Goal: Task Accomplishment & Management: Complete application form

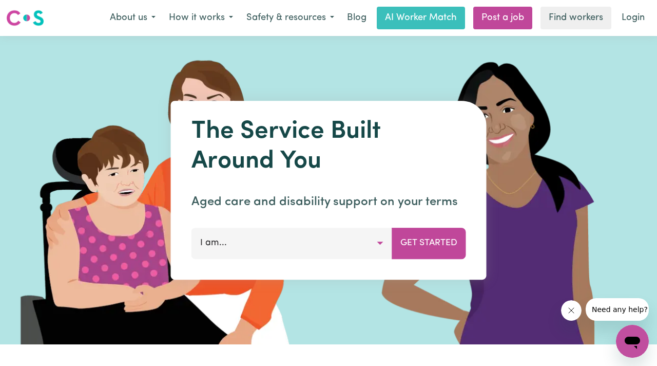
click at [263, 242] on button "I am..." at bounding box center [292, 243] width 201 height 31
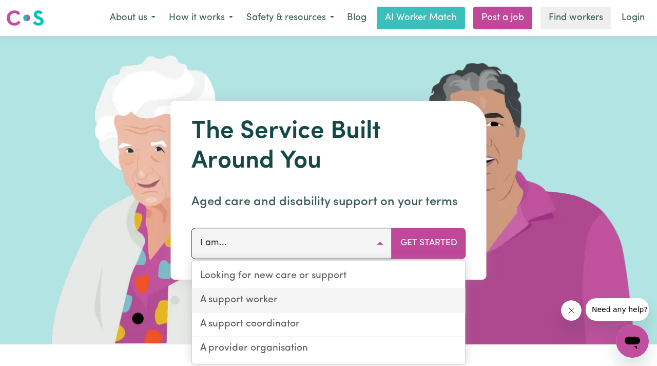
click at [256, 300] on link "A support worker" at bounding box center [329, 301] width 274 height 24
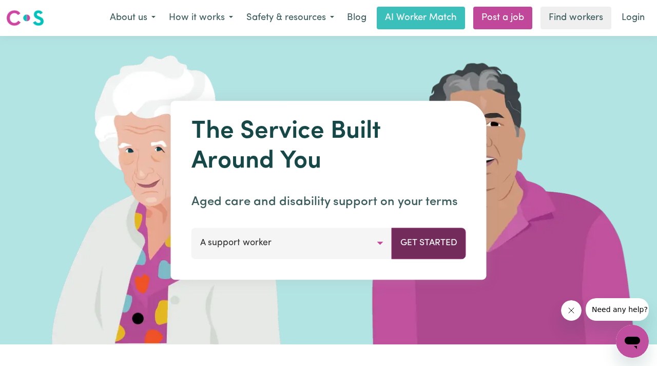
click at [447, 246] on button "Get Started" at bounding box center [429, 243] width 74 height 31
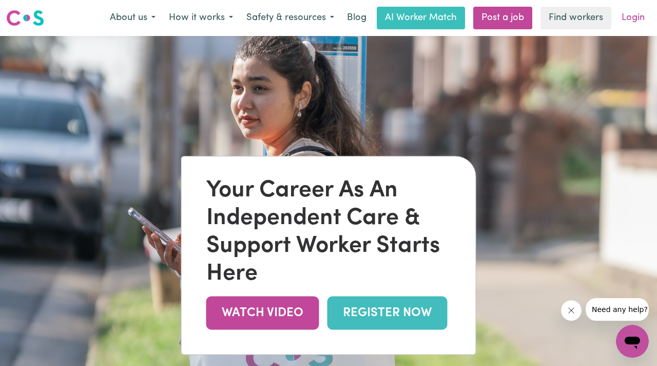
click at [629, 21] on link "Login" at bounding box center [633, 18] width 35 height 23
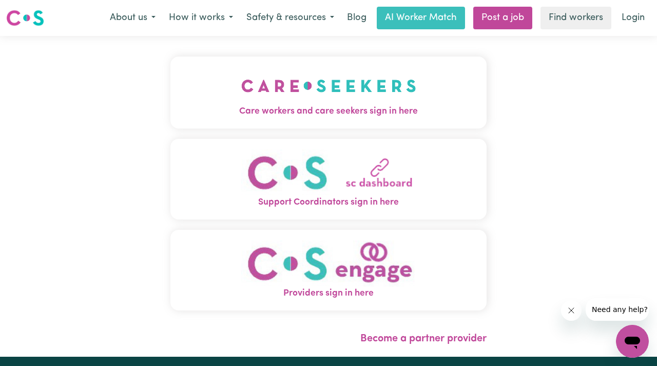
click at [341, 85] on img "Care workers and care seekers sign in here" at bounding box center [328, 86] width 175 height 38
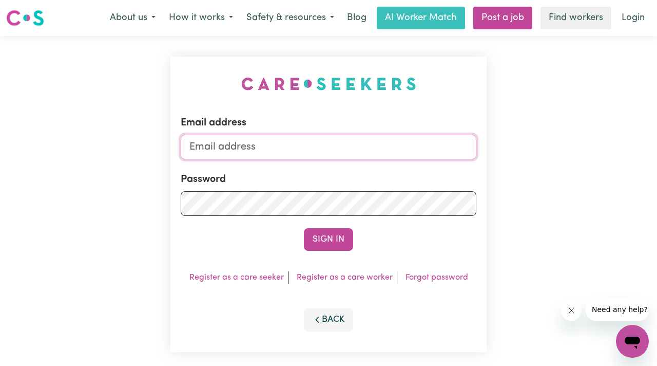
click at [290, 150] on input "Email address" at bounding box center [329, 147] width 296 height 25
type input "[EMAIL_ADDRESS][DOMAIN_NAME]"
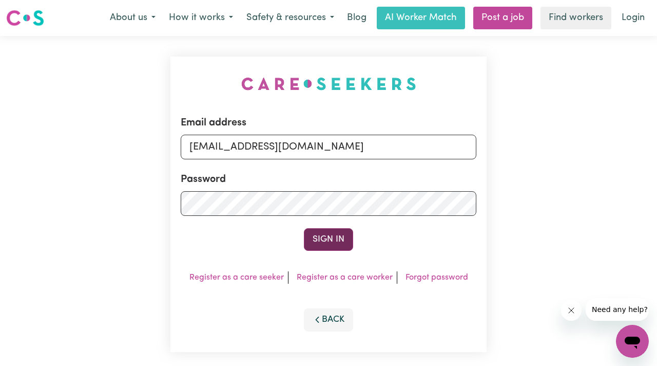
click at [331, 237] on button "Sign In" at bounding box center [328, 239] width 49 height 23
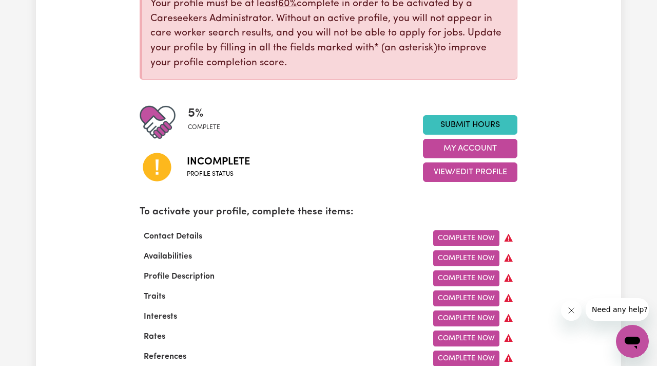
scroll to position [164, 0]
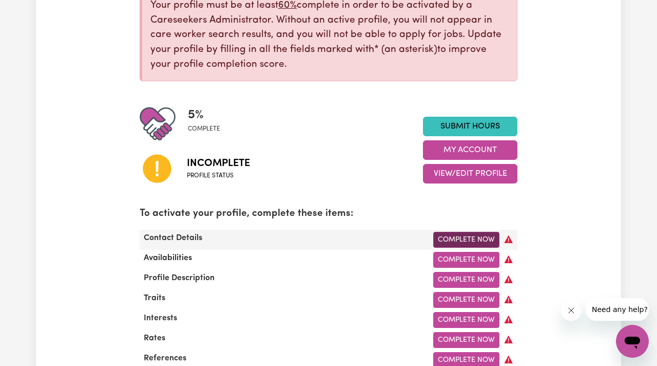
click at [465, 237] on link "Complete Now" at bounding box center [466, 240] width 66 height 16
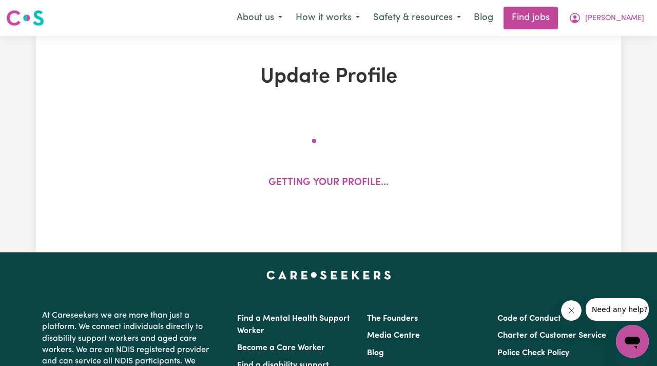
select select "Studying a healthcare related degree or qualification"
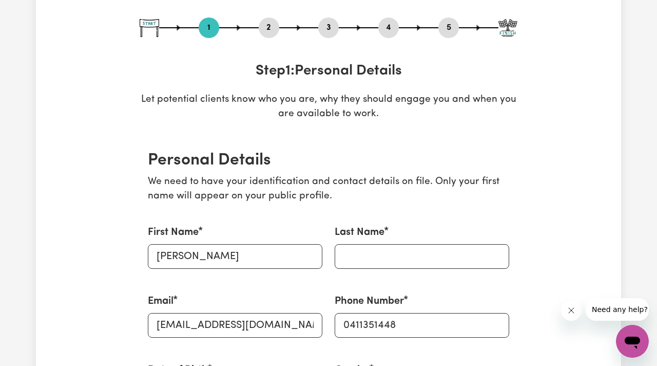
scroll to position [107, 0]
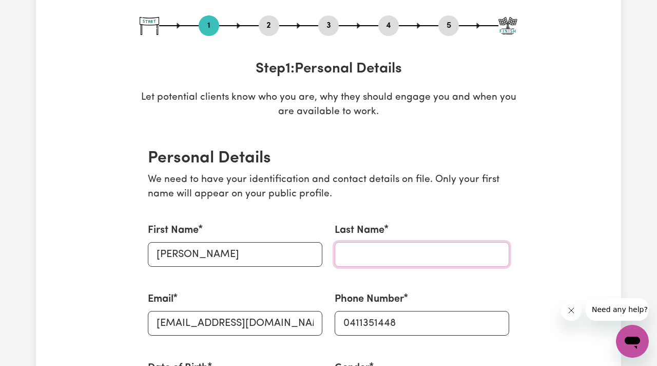
click at [408, 257] on input "Last Name" at bounding box center [422, 254] width 175 height 25
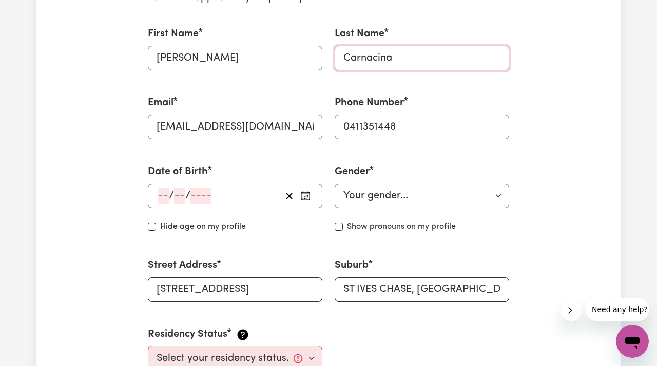
scroll to position [336, 0]
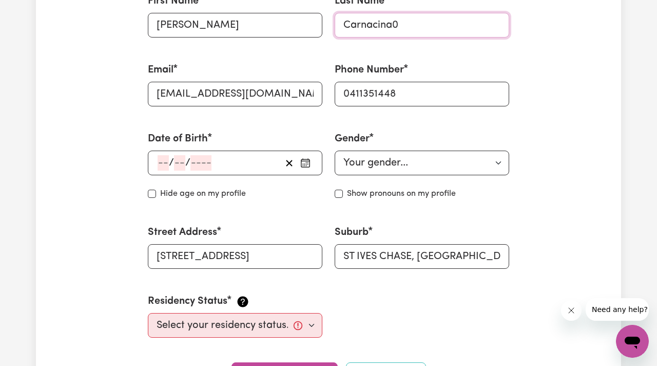
type input "Carnacina"
click at [212, 158] on div "/ /" at bounding box center [219, 162] width 125 height 15
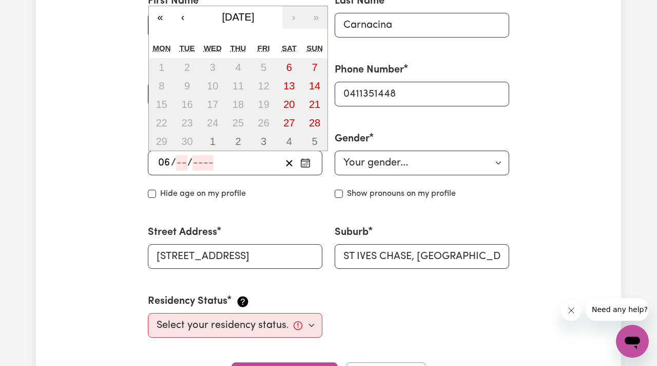
type input "06"
type input "09"
type input "197"
type input "[DATE]"
type input "6"
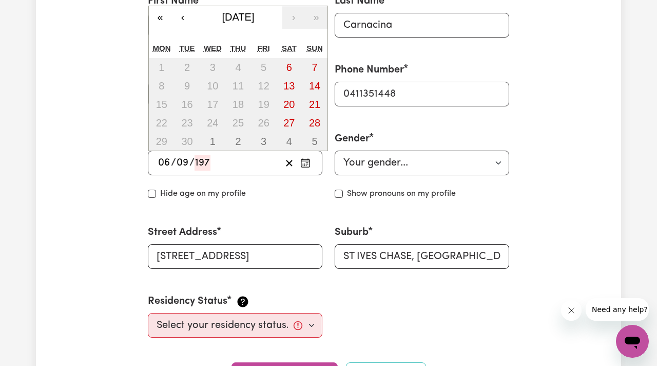
type input "9"
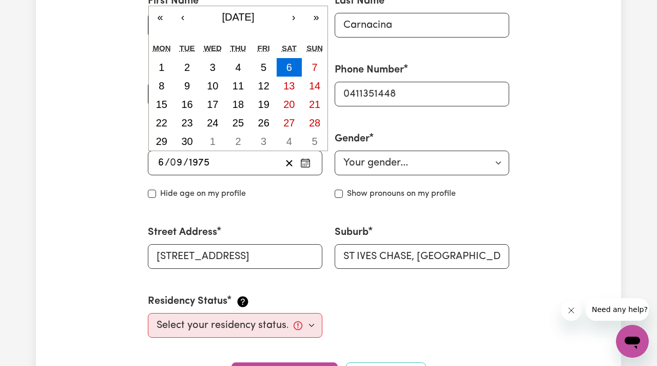
type input "1975"
click at [388, 161] on select "Your gender... [DEMOGRAPHIC_DATA] [DEMOGRAPHIC_DATA] [DEMOGRAPHIC_DATA] Other P…" at bounding box center [422, 162] width 175 height 25
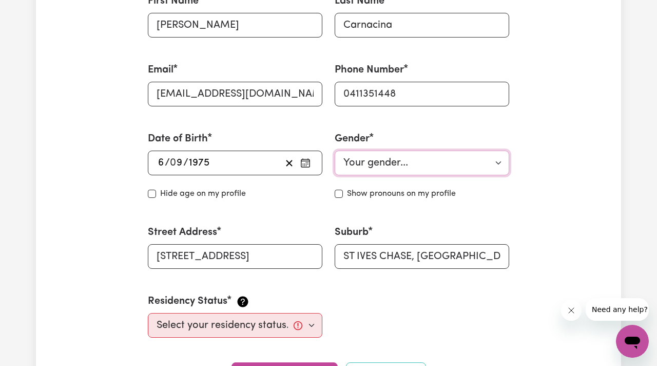
select select "[DEMOGRAPHIC_DATA]"
click at [151, 192] on input "Hide age" at bounding box center [152, 193] width 8 height 8
checkbox input "true"
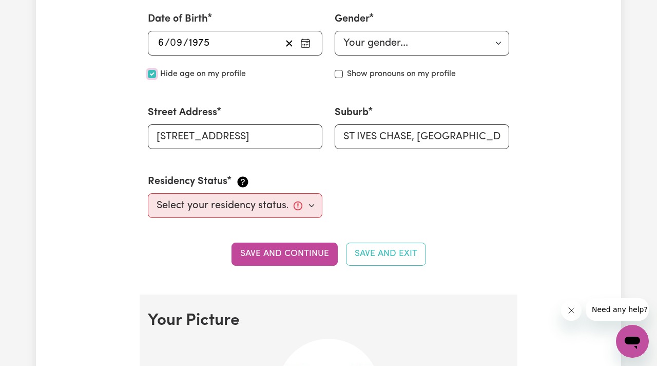
scroll to position [476, 0]
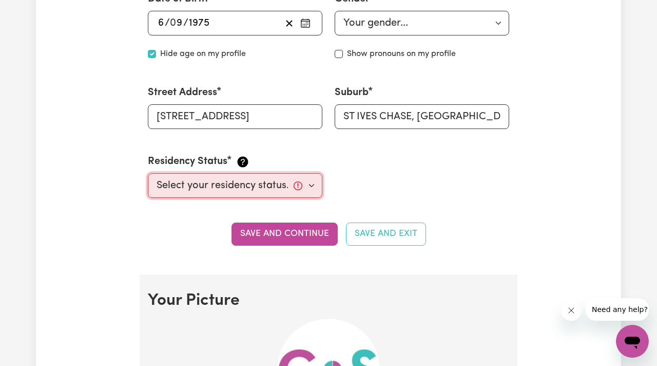
click at [314, 182] on select "Select your residency status... [DEMOGRAPHIC_DATA] citizen Australian PR [DEMOG…" at bounding box center [235, 185] width 175 height 25
select select "[DEMOGRAPHIC_DATA] Citizen"
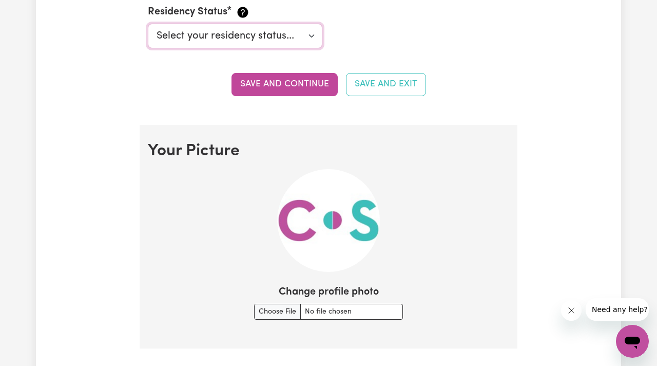
scroll to position [634, 0]
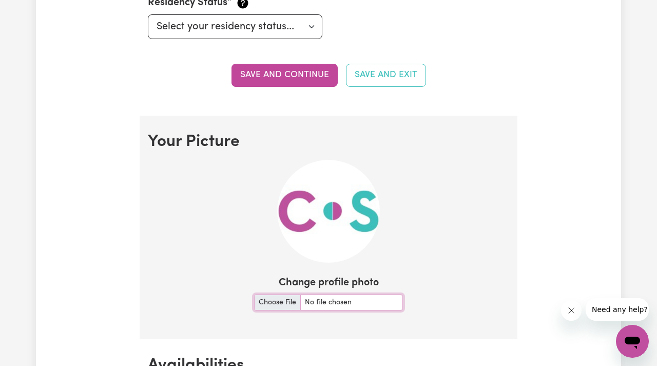
click at [273, 302] on input "Change profile photo" at bounding box center [328, 302] width 149 height 16
type input "C:\fakepath\432B302F-8FAE-4591-9287-9AF30C93F6B8.jpeg"
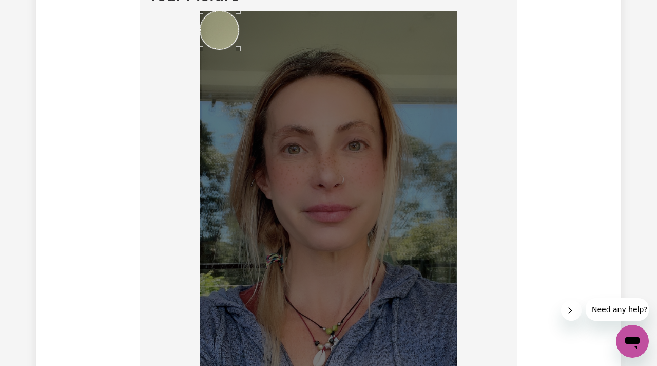
scroll to position [775, 0]
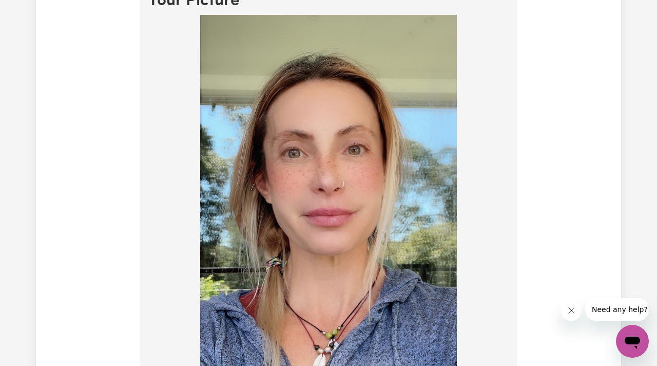
click at [241, 55] on div at bounding box center [328, 202] width 257 height 374
click at [325, 151] on img at bounding box center [328, 202] width 257 height 374
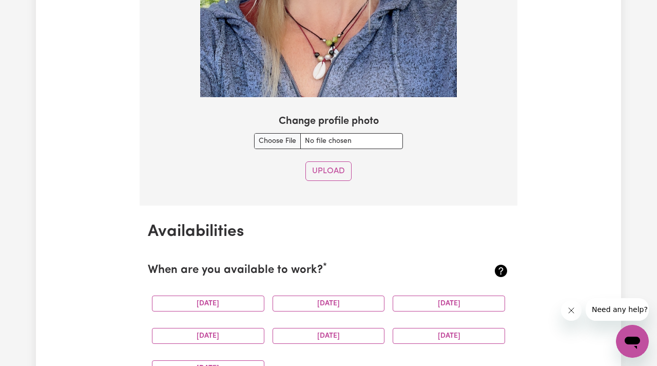
scroll to position [1068, 0]
click at [325, 174] on button "Upload" at bounding box center [329, 171] width 46 height 20
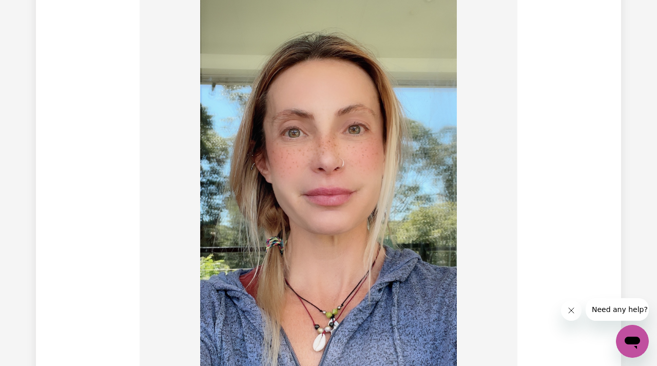
checkbox input "false"
select select "null"
select select
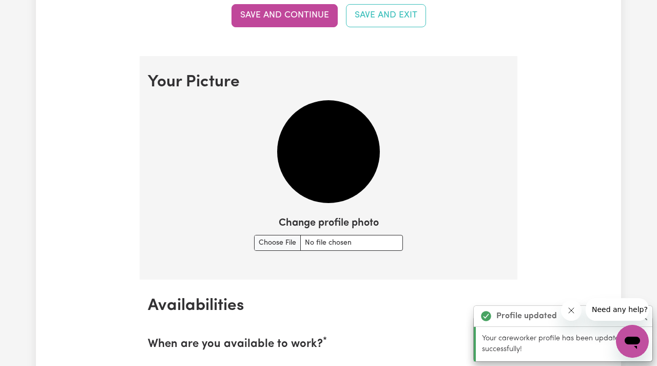
scroll to position [694, 0]
click at [325, 174] on img at bounding box center [328, 151] width 103 height 103
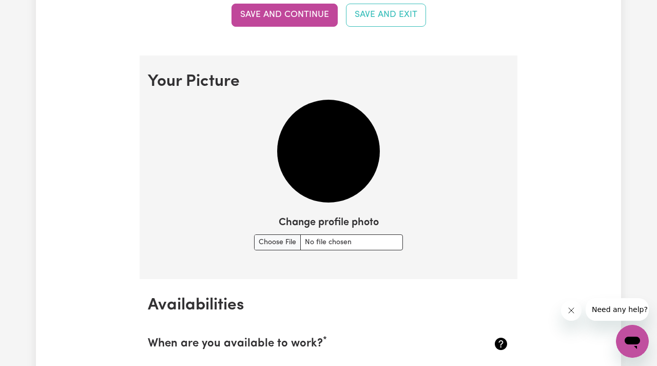
click at [307, 136] on img at bounding box center [328, 151] width 103 height 103
click at [269, 242] on input "Change profile photo" at bounding box center [328, 242] width 149 height 16
type input "C:\fakepath\432B302F-8FAE-4591-9287-9AF30C93F6B8.jpeg"
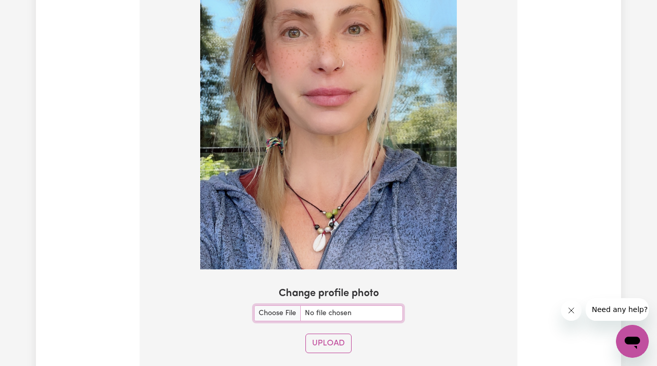
scroll to position [898, 0]
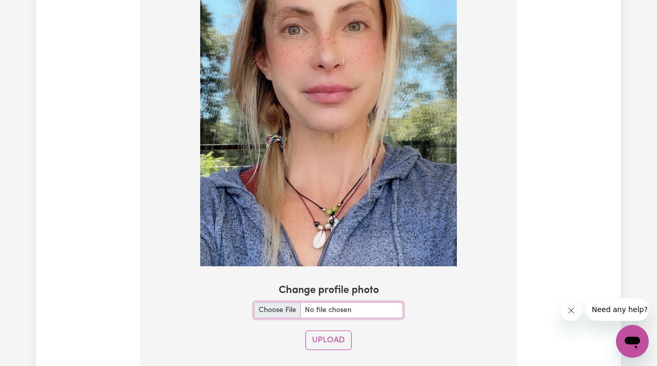
click at [275, 312] on input "Change profile photo" at bounding box center [328, 310] width 149 height 16
click at [336, 337] on button "Upload" at bounding box center [329, 340] width 46 height 20
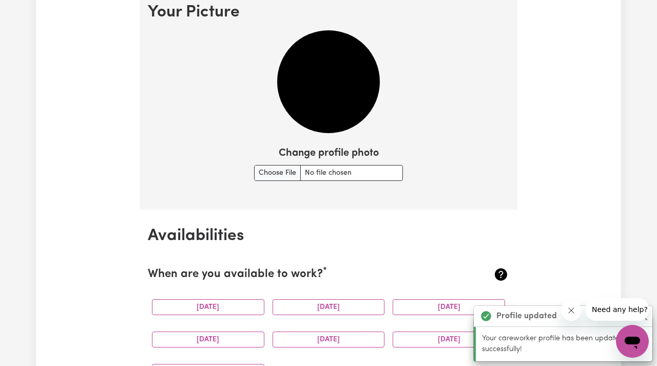
scroll to position [765, 0]
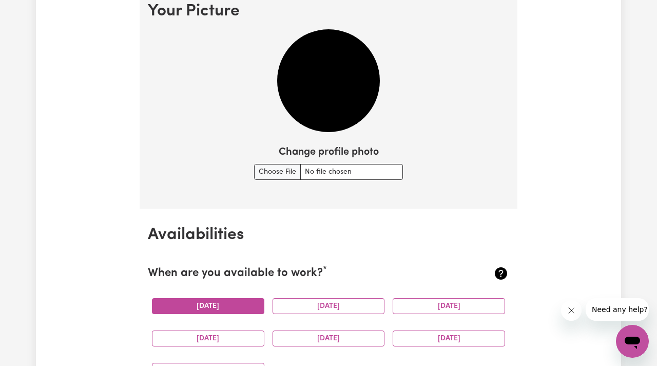
click at [200, 304] on button "[DATE]" at bounding box center [208, 306] width 112 height 16
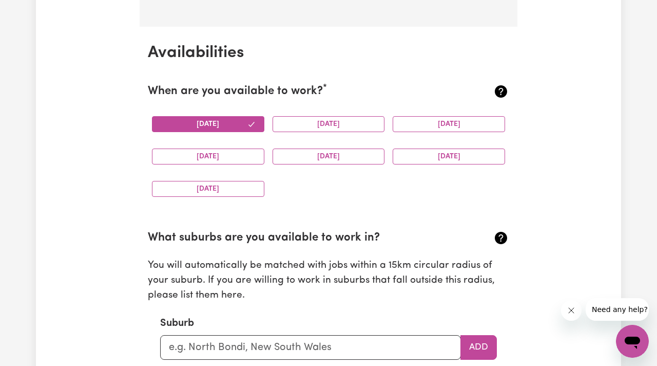
scroll to position [944, 0]
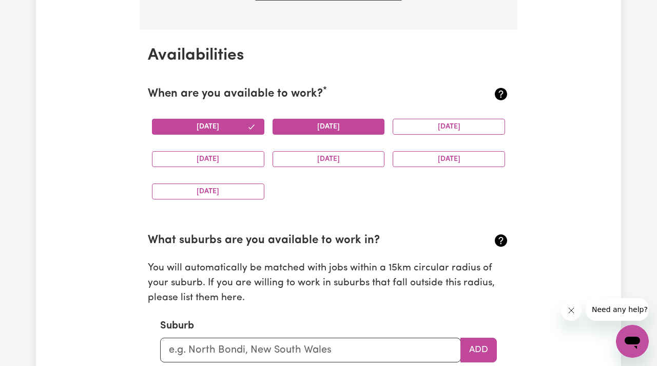
click at [330, 126] on button "[DATE]" at bounding box center [329, 127] width 112 height 16
click at [325, 159] on button "[DATE]" at bounding box center [329, 159] width 112 height 16
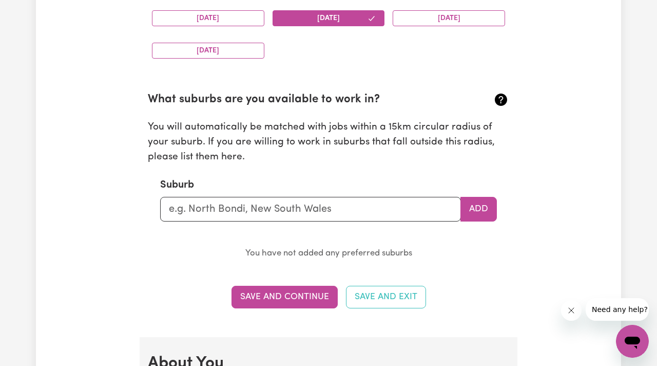
scroll to position [1085, 0]
click at [244, 208] on input "text" at bounding box center [310, 208] width 301 height 25
type input "St Ives Chase"
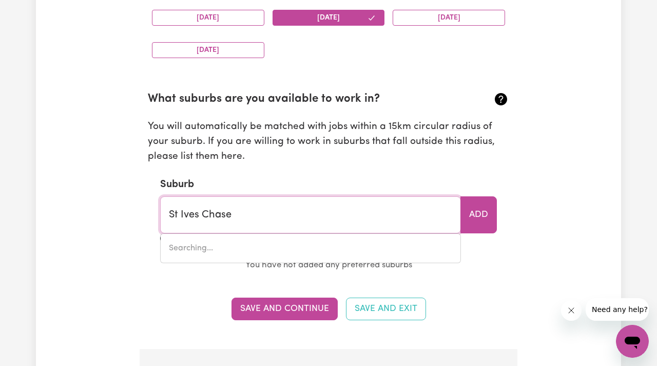
type input "[GEOGRAPHIC_DATA], [GEOGRAPHIC_DATA], 2075"
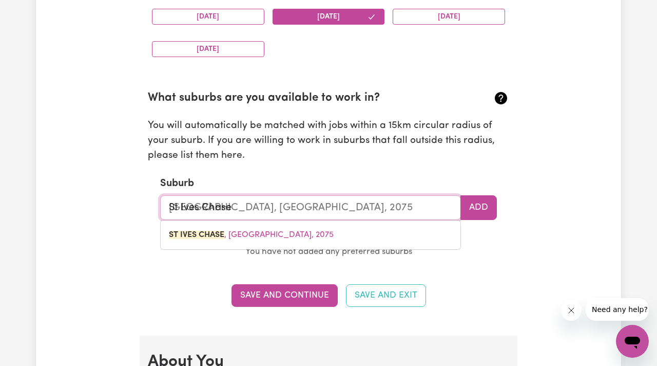
scroll to position [1089, 0]
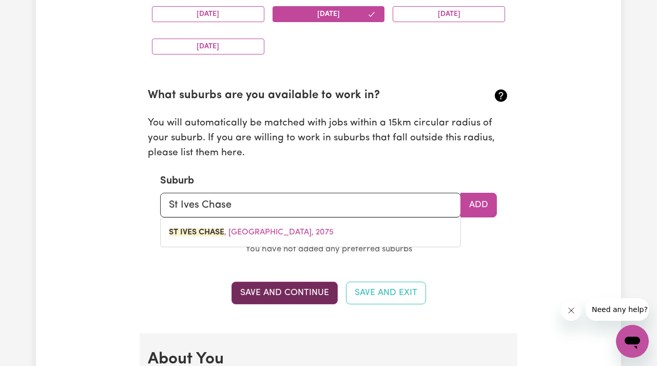
click at [270, 292] on button "Save and Continue" at bounding box center [285, 292] width 106 height 23
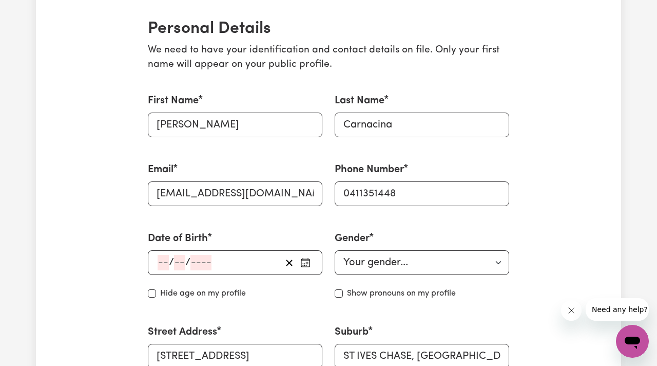
scroll to position [241, 0]
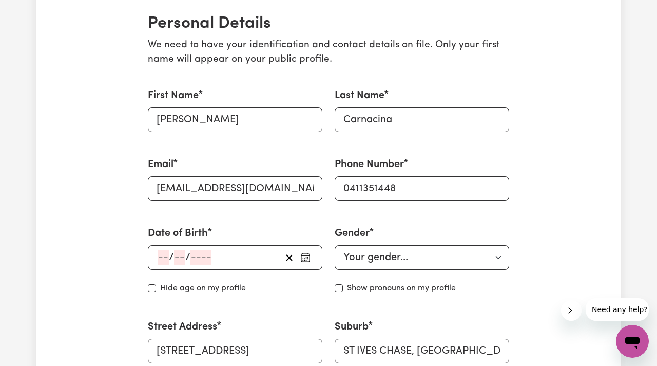
click at [162, 256] on input "number" at bounding box center [163, 257] width 11 height 15
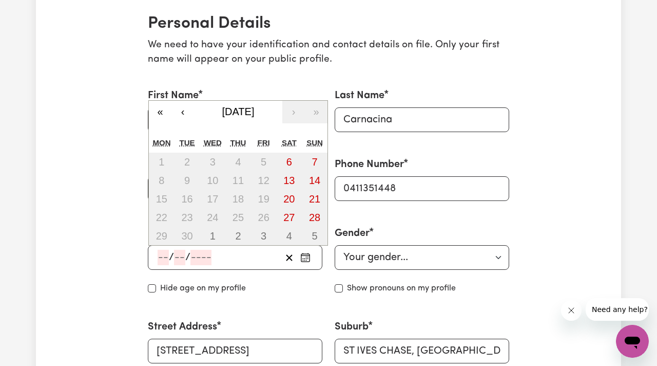
click at [164, 257] on input "number" at bounding box center [163, 257] width 11 height 15
type input "06"
type input "09"
type input "197"
type input "[DATE]"
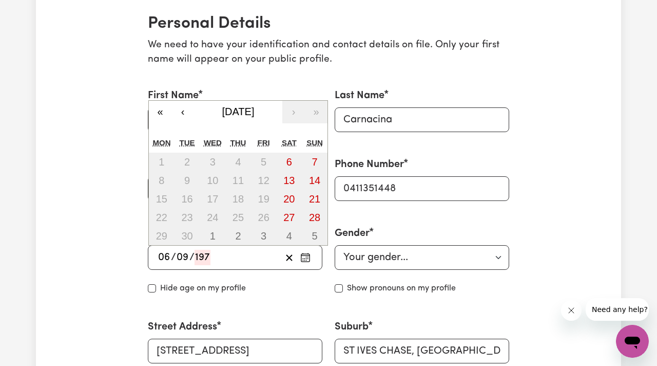
type input "6"
type input "9"
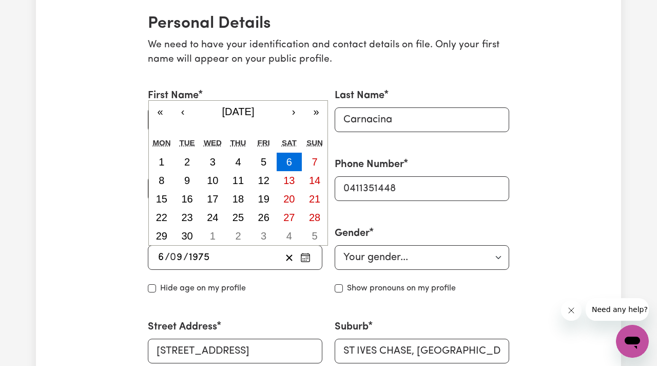
type input "1975"
click at [498, 256] on select "Your gender... [DEMOGRAPHIC_DATA] [DEMOGRAPHIC_DATA] [DEMOGRAPHIC_DATA] Other P…" at bounding box center [422, 257] width 175 height 25
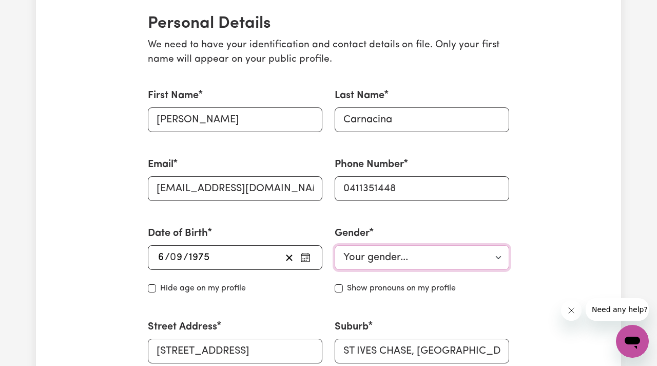
select select "[DEMOGRAPHIC_DATA]"
click at [154, 288] on input "Hide age" at bounding box center [152, 288] width 8 height 8
checkbox input "true"
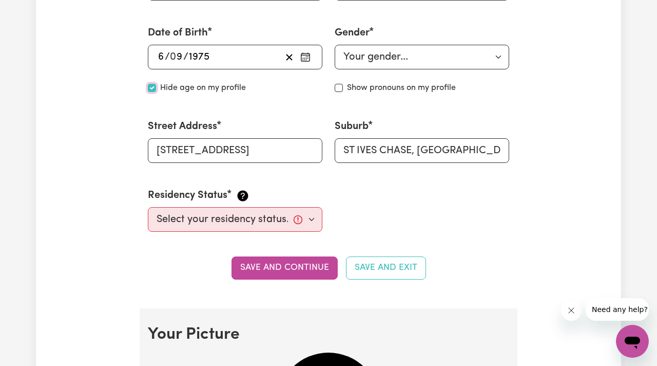
scroll to position [444, 0]
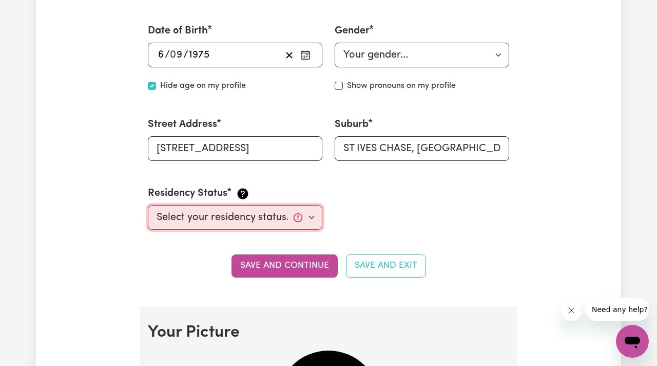
click at [315, 216] on select "Select your residency status... [DEMOGRAPHIC_DATA] citizen Australian PR [DEMOG…" at bounding box center [235, 217] width 175 height 25
select select "[DEMOGRAPHIC_DATA] Citizen"
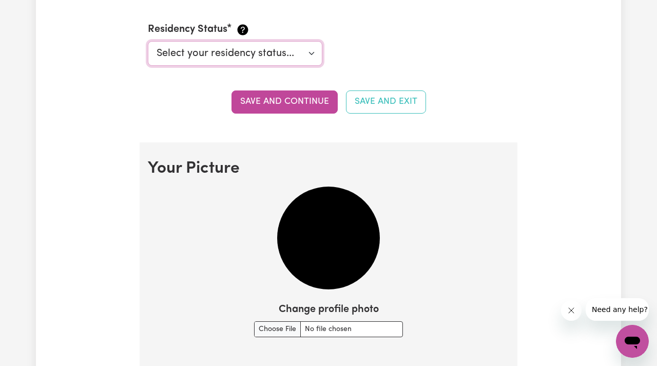
scroll to position [618, 0]
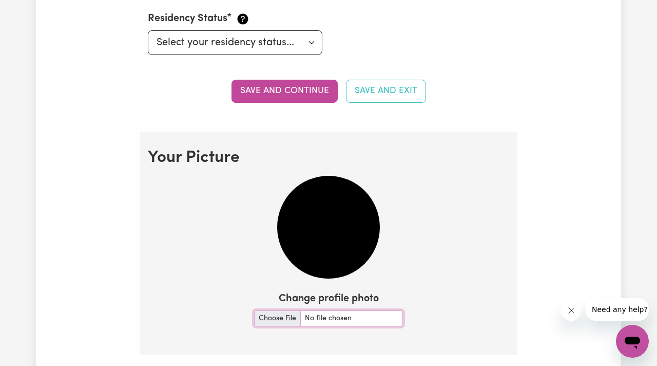
click at [279, 318] on input "Change profile photo" at bounding box center [328, 318] width 149 height 16
type input "C:\fakepath\432B302F-8FAE-4591-9287-9AF30C93F6B8.jpeg"
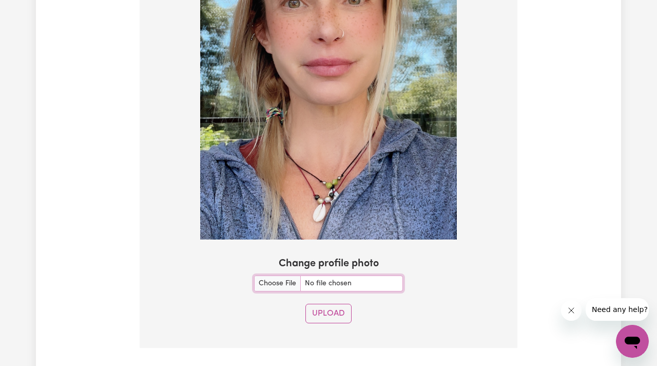
scroll to position [977, 0]
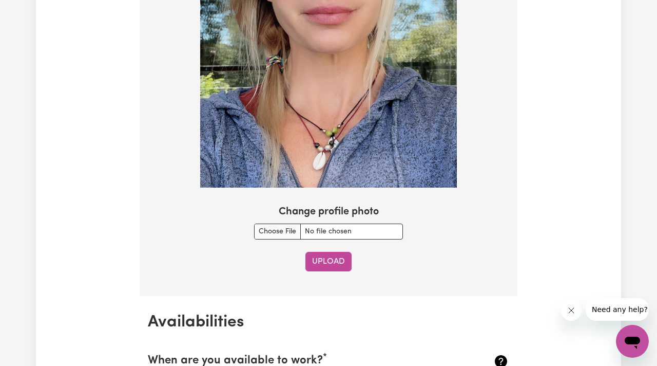
click at [332, 264] on button "Upload" at bounding box center [329, 262] width 46 height 20
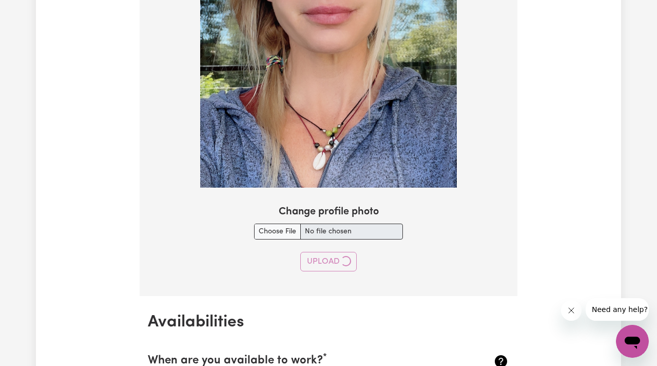
checkbox input "false"
select select "null"
select select
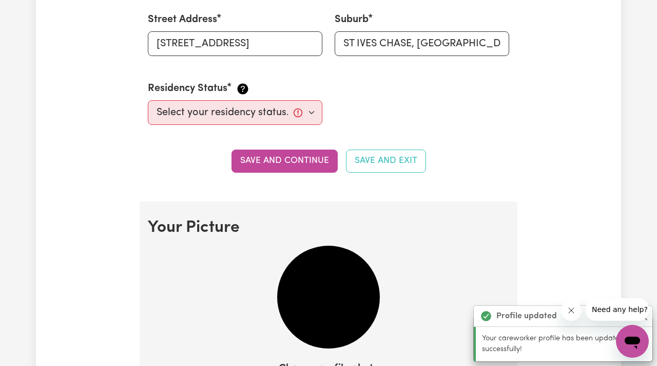
scroll to position [545, 0]
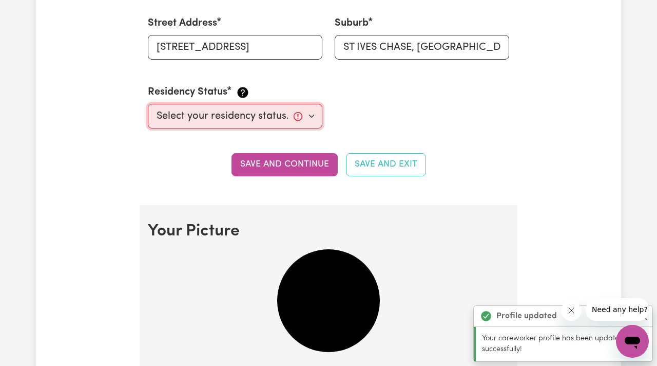
click at [311, 115] on select "Select your residency status... [DEMOGRAPHIC_DATA] citizen Australian PR [DEMOG…" at bounding box center [235, 116] width 175 height 25
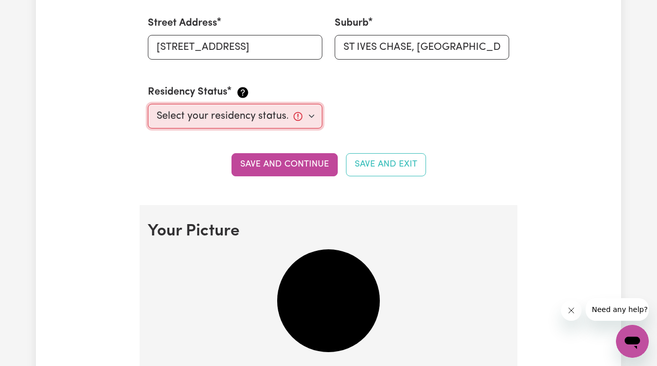
select select "[DEMOGRAPHIC_DATA] Citizen"
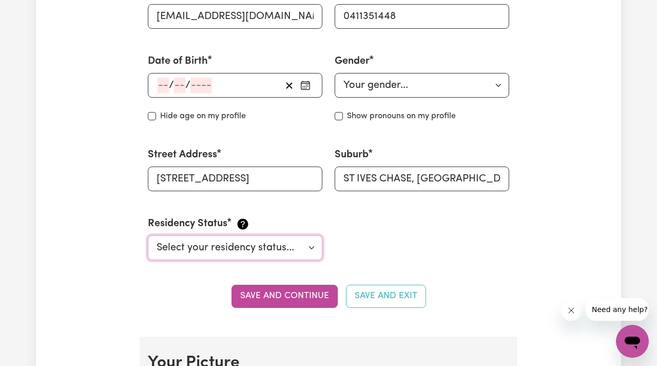
scroll to position [409, 0]
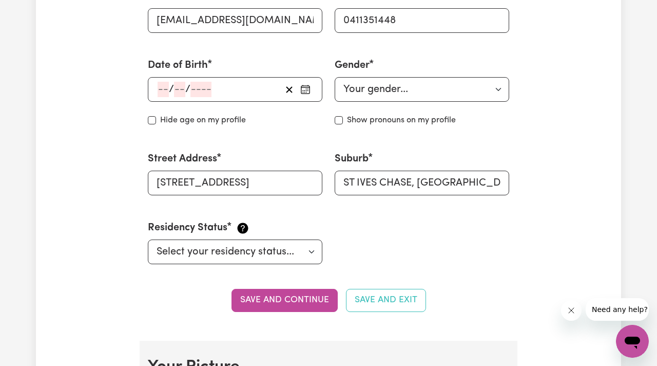
click at [307, 92] on icon "button" at bounding box center [305, 89] width 10 height 10
click at [164, 89] on div "/ / « ‹ [DATE] › » Mon Tue Wed Thu Fri Sat Sun 1 2 3 4 5 6 7 8 9 10 11 12 13 14…" at bounding box center [235, 89] width 175 height 25
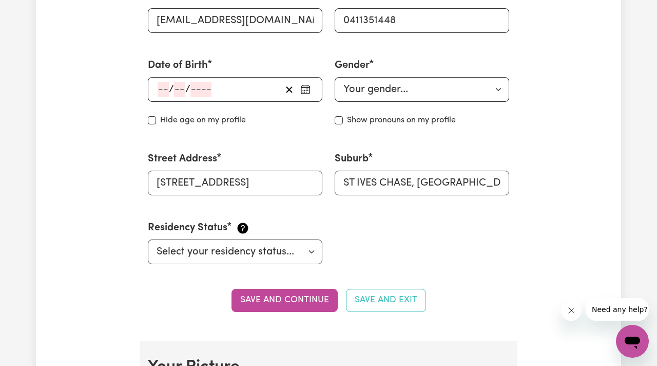
click at [166, 89] on div "/ / « ‹ [DATE] › » Mon Tue Wed Thu Fri Sat Sun 1 2 3 4 5 6 7 8 9 10 11 12 13 14…" at bounding box center [235, 89] width 175 height 25
click at [211, 80] on div "/ / « ‹ [DATE] › » Mon Tue Wed Thu Fri Sat Sun 1 2 3 4 5 6 7 8 9 10 11 12 13 14…" at bounding box center [235, 89] width 175 height 25
click at [217, 93] on div "/ /" at bounding box center [219, 89] width 125 height 15
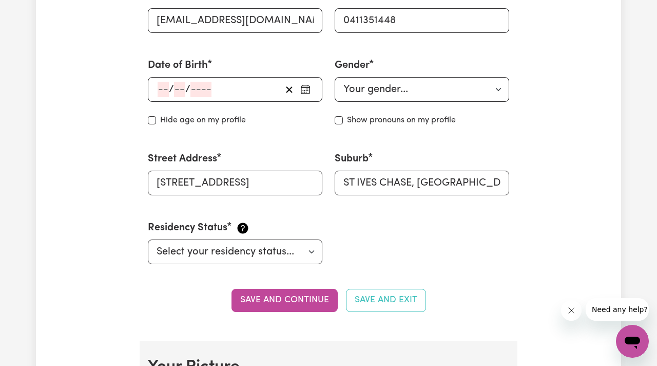
click at [182, 92] on div "/ / « ‹ [DATE] › » Mon Tue Wed Thu Fri Sat Sun 1 2 3 4 5 6 7 8 9 10 11 12 13 14…" at bounding box center [235, 89] width 175 height 25
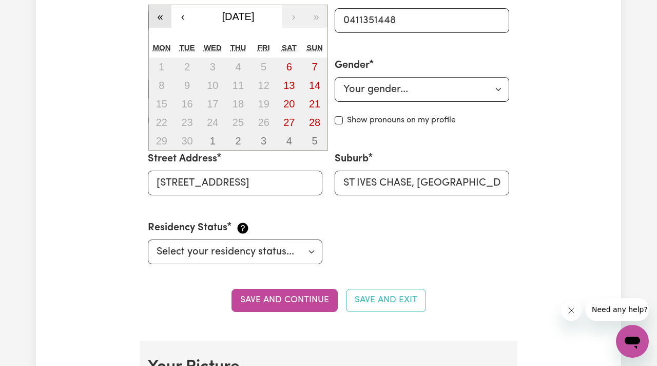
click at [161, 20] on button "«" at bounding box center [160, 16] width 23 height 23
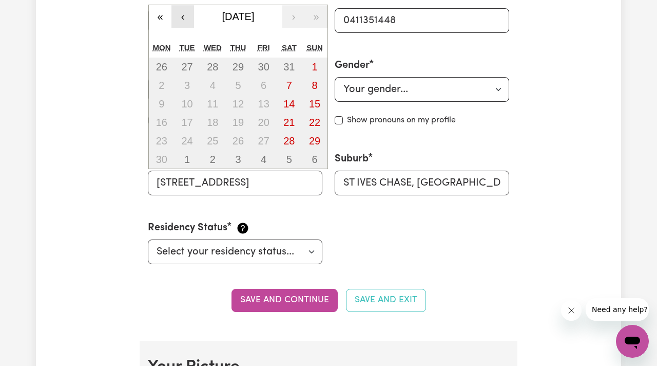
click at [185, 17] on button "‹" at bounding box center [183, 16] width 23 height 23
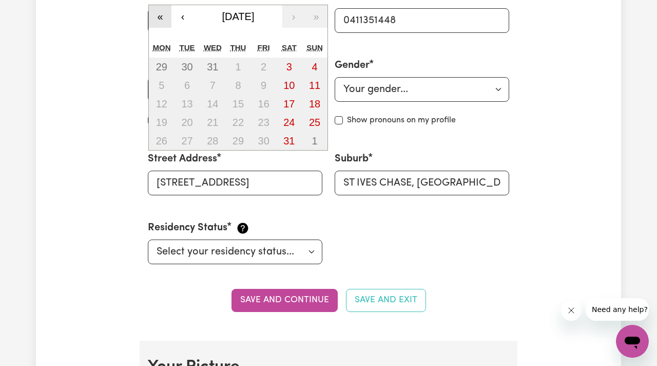
click at [161, 16] on button "«" at bounding box center [160, 16] width 23 height 23
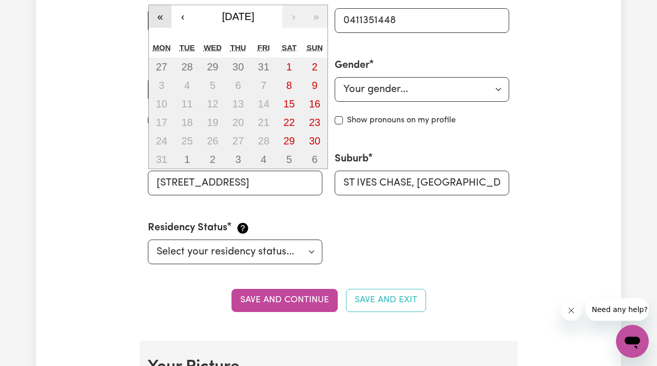
click at [161, 16] on button "«" at bounding box center [160, 16] width 23 height 23
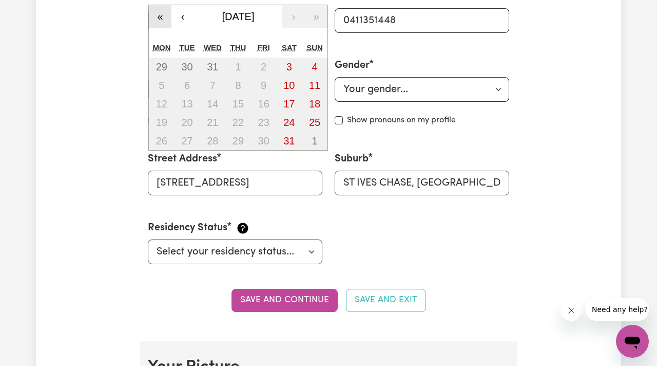
click at [161, 16] on button "«" at bounding box center [160, 16] width 23 height 23
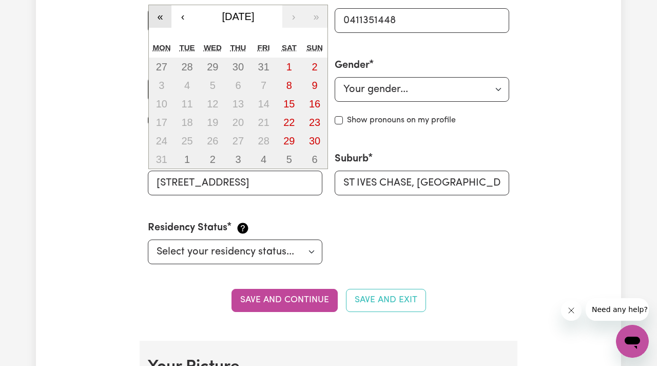
click at [161, 16] on button "«" at bounding box center [160, 16] width 23 height 23
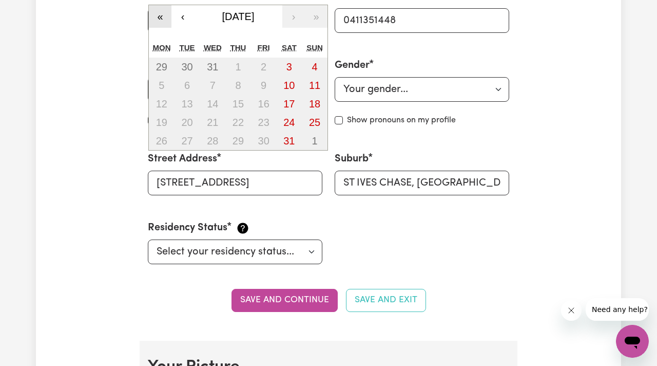
click at [161, 16] on button "«" at bounding box center [160, 16] width 23 height 23
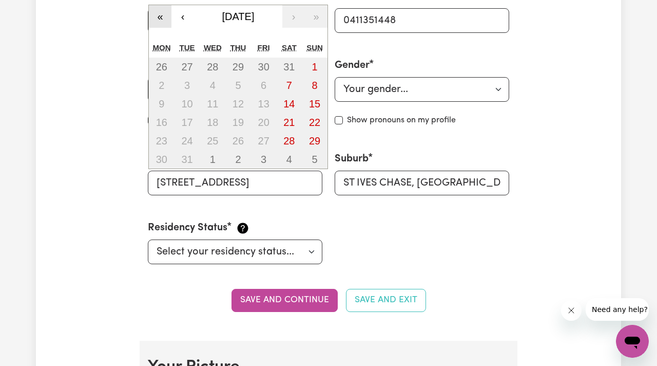
click at [161, 16] on button "«" at bounding box center [160, 16] width 23 height 23
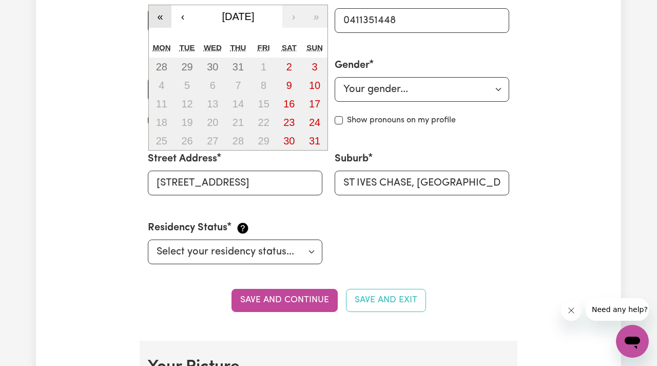
click at [161, 16] on button "«" at bounding box center [160, 16] width 23 height 23
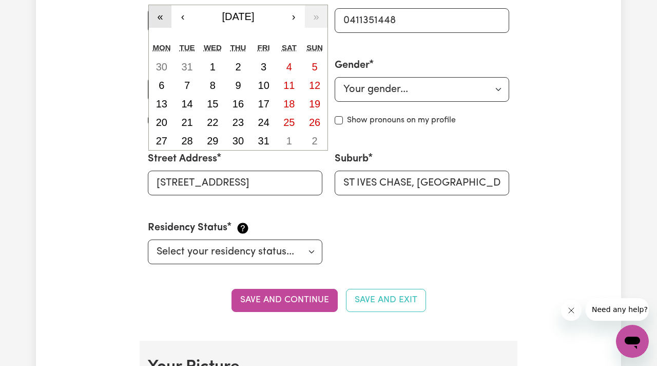
click at [161, 16] on button "«" at bounding box center [160, 16] width 23 height 23
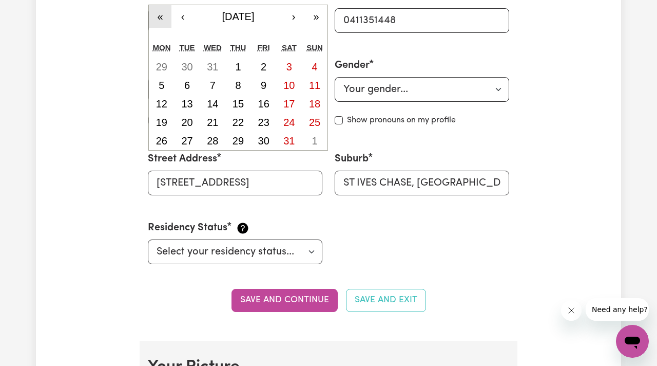
click at [161, 16] on button "«" at bounding box center [160, 16] width 23 height 23
click at [161, 15] on button "«" at bounding box center [160, 16] width 23 height 23
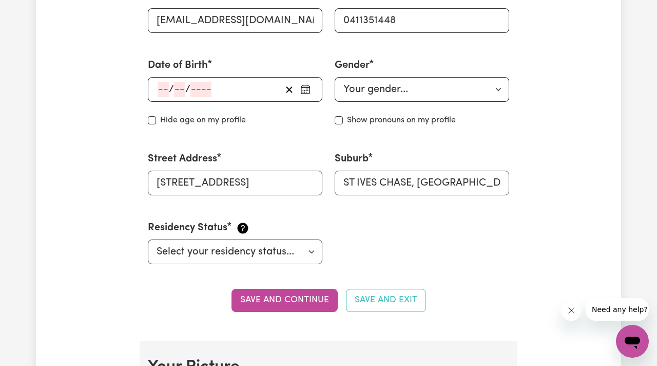
click at [194, 87] on div "/ / « ‹ [DATE] › » Mon Tue Wed Thu Fri Sat Sun 26 27 28 29 30 31 1 2 3 4 5 6 7 …" at bounding box center [235, 89] width 175 height 25
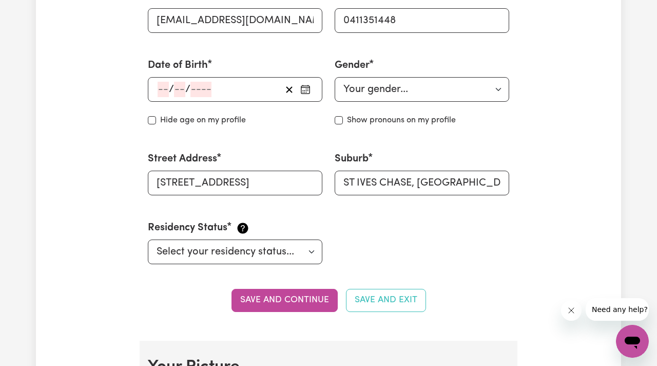
click at [236, 89] on div "/ /" at bounding box center [219, 89] width 125 height 15
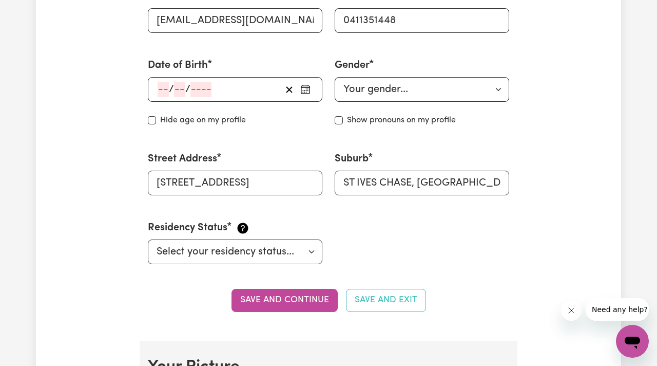
click at [155, 91] on div "/ / « ‹ [DATE] › » Mon Tue Wed Thu Fri Sat Sun 26 27 28 29 30 31 1 2 3 4 5 6 7 …" at bounding box center [235, 89] width 175 height 25
click at [160, 91] on div "/ / « ‹ [DATE] › » Mon Tue Wed Thu Fri Sat Sun 26 27 28 29 30 31 1 2 3 4 5 6 7 …" at bounding box center [235, 89] width 175 height 25
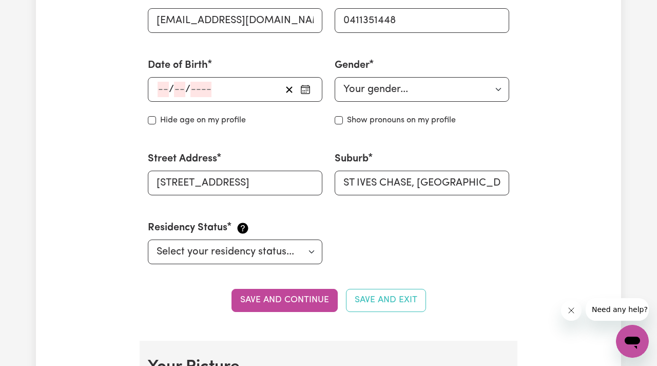
click at [166, 88] on div "/ / « ‹ [DATE] › » Mon Tue Wed Thu Fri Sat Sun 26 27 28 29 30 31 1 2 3 4 5 6 7 …" at bounding box center [235, 89] width 175 height 25
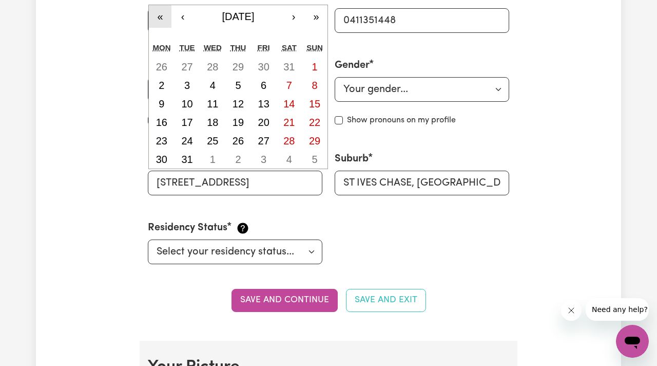
click at [162, 17] on button "«" at bounding box center [160, 16] width 23 height 23
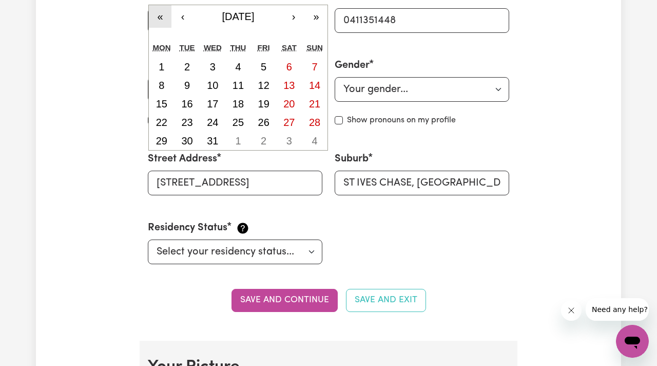
click at [162, 17] on button "«" at bounding box center [160, 16] width 23 height 23
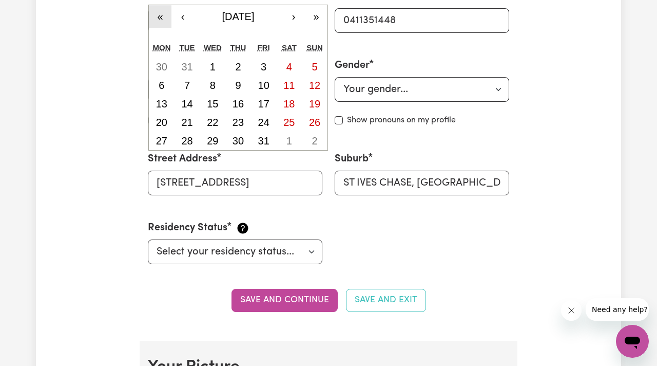
click at [162, 17] on button "«" at bounding box center [160, 16] width 23 height 23
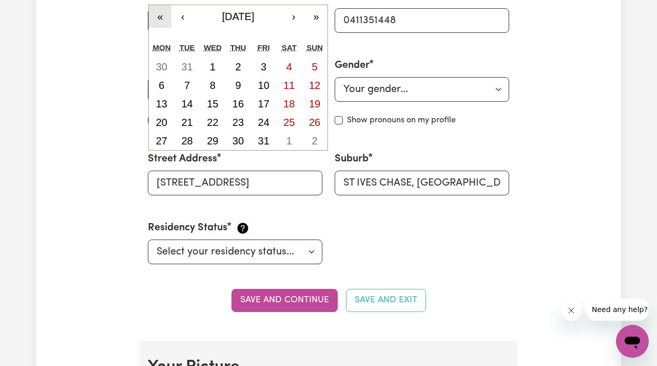
click at [162, 17] on button "«" at bounding box center [160, 16] width 23 height 23
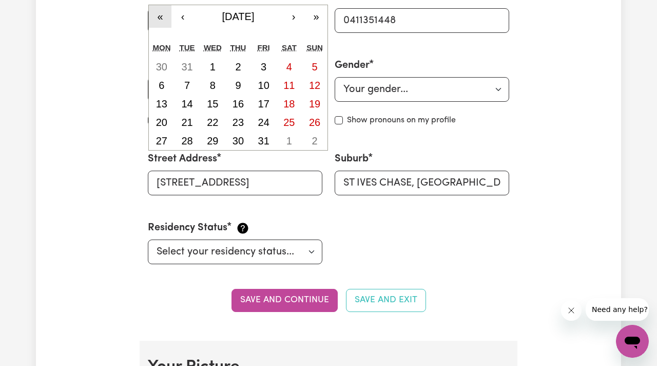
click at [162, 17] on button "«" at bounding box center [160, 16] width 23 height 23
click at [218, 88] on button "6" at bounding box center [213, 85] width 26 height 18
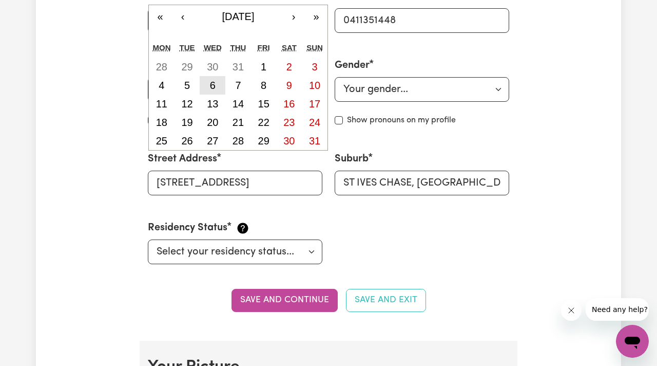
type input "[DATE]"
type input "6"
type input "8"
type input "1975"
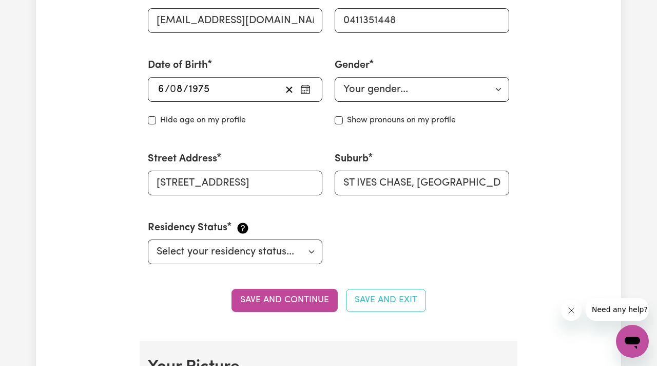
click at [304, 89] on icon "button" at bounding box center [305, 89] width 10 height 10
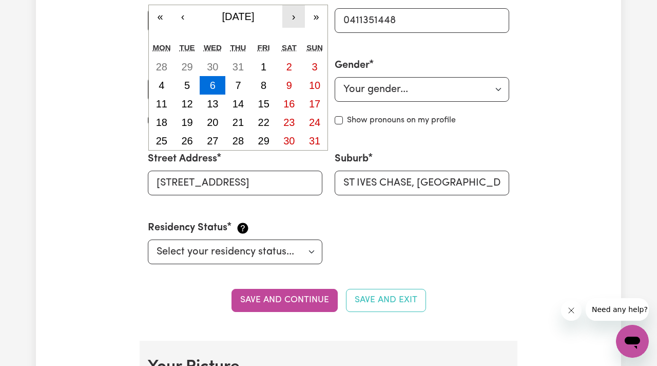
click at [292, 20] on button "›" at bounding box center [293, 16] width 23 height 23
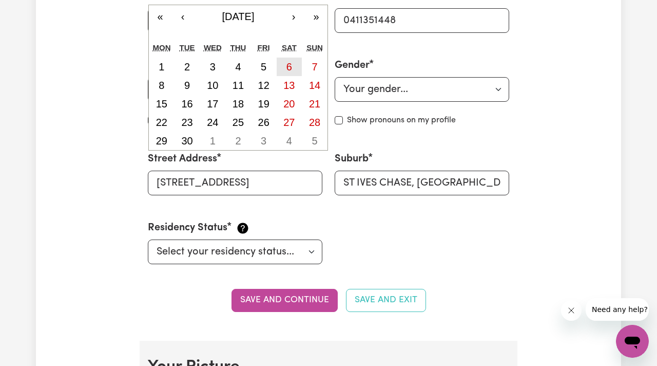
click at [291, 69] on abbr "6" at bounding box center [290, 66] width 6 height 11
type input "[DATE]"
type input "9"
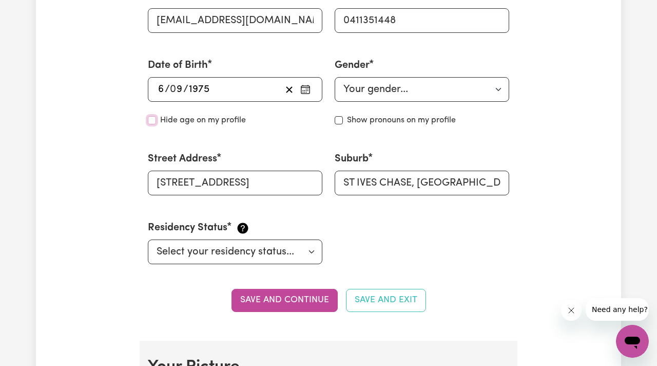
click at [153, 117] on input "Hide age" at bounding box center [152, 120] width 8 height 8
checkbox input "true"
click at [498, 86] on select "Your gender... [DEMOGRAPHIC_DATA] [DEMOGRAPHIC_DATA] [DEMOGRAPHIC_DATA] Other P…" at bounding box center [422, 89] width 175 height 25
select select "[DEMOGRAPHIC_DATA]"
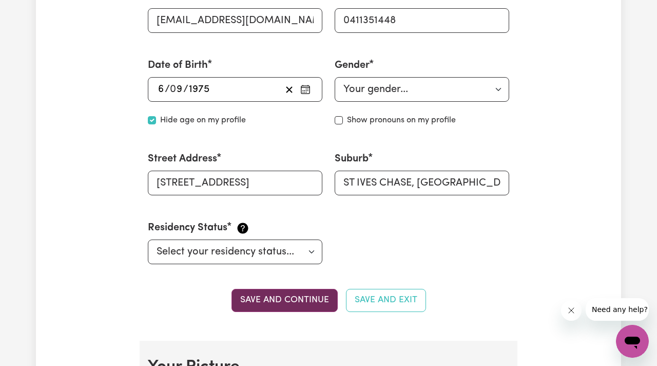
click at [304, 294] on button "Save and continue" at bounding box center [285, 300] width 106 height 23
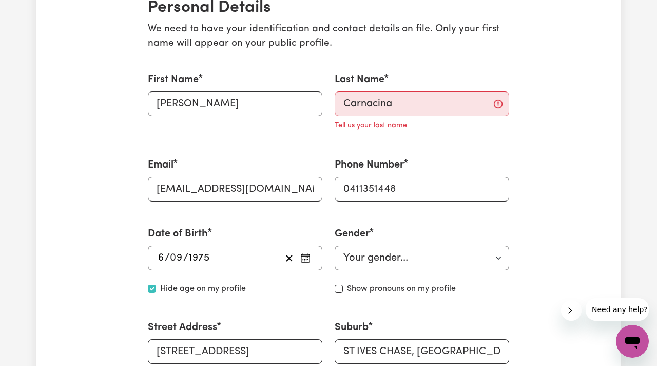
scroll to position [259, 0]
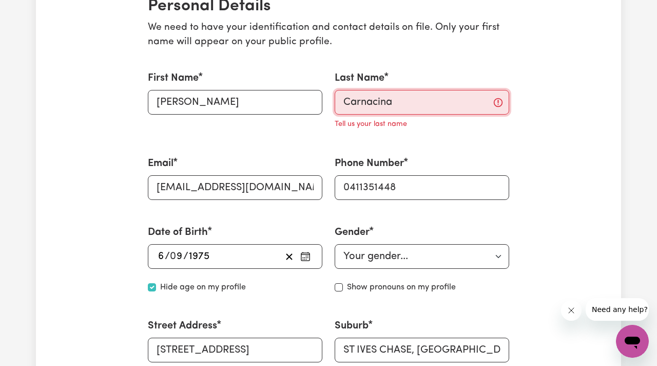
click at [410, 104] on input "Carnacina" at bounding box center [422, 102] width 175 height 25
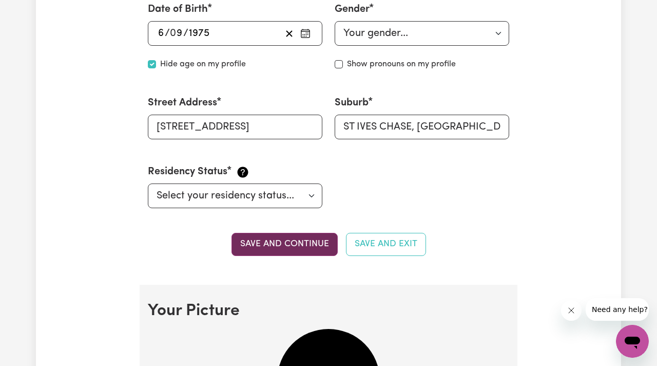
click at [275, 243] on button "Save and continue" at bounding box center [285, 244] width 106 height 23
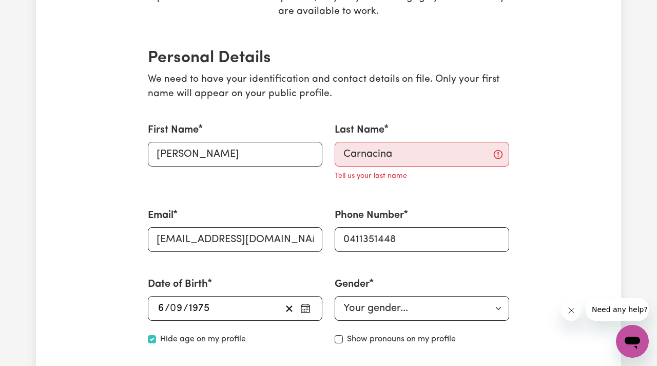
scroll to position [201, 0]
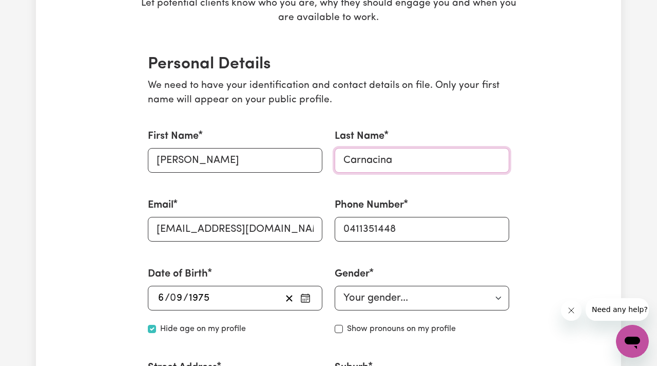
click at [394, 162] on input "Carnacina" at bounding box center [422, 160] width 175 height 25
click at [395, 167] on input "Carnacina" at bounding box center [422, 160] width 175 height 25
click at [368, 191] on div "Phone Number [PHONE_NUMBER]" at bounding box center [422, 219] width 187 height 69
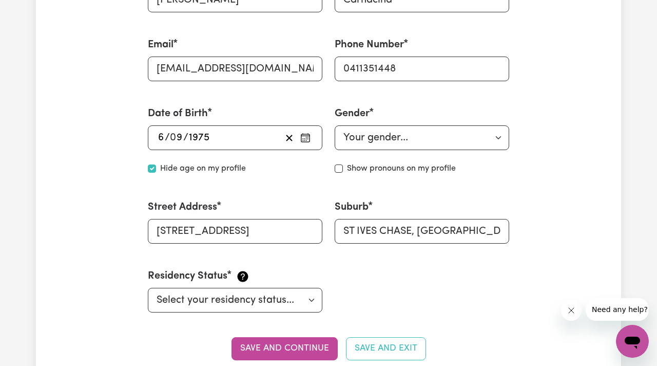
scroll to position [407, 0]
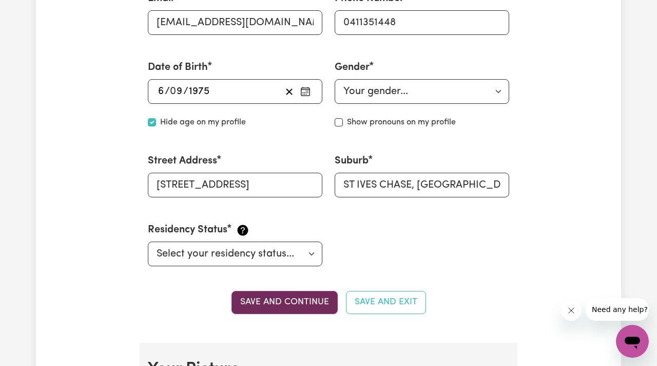
click at [277, 298] on button "Save and continue" at bounding box center [285, 302] width 106 height 23
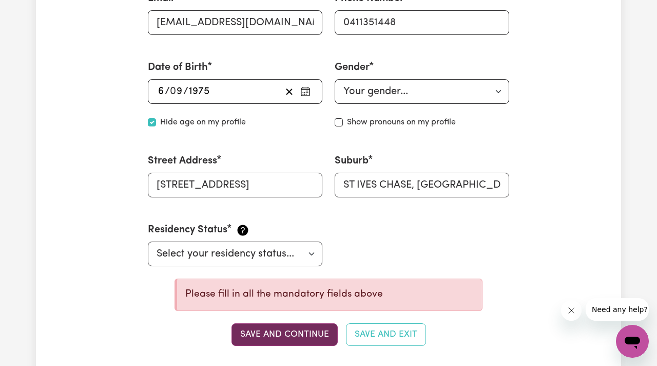
click at [280, 339] on button "Save and continue" at bounding box center [285, 334] width 106 height 23
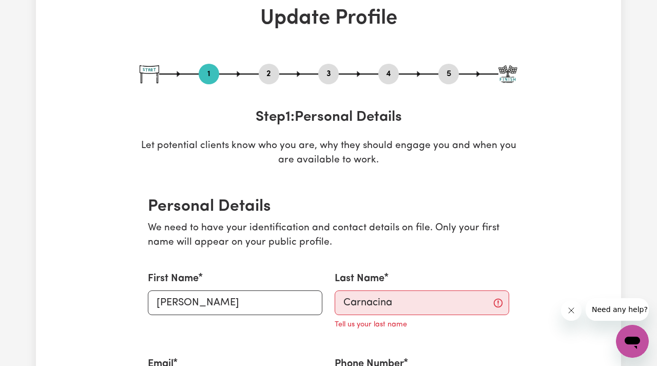
scroll to position [60, 0]
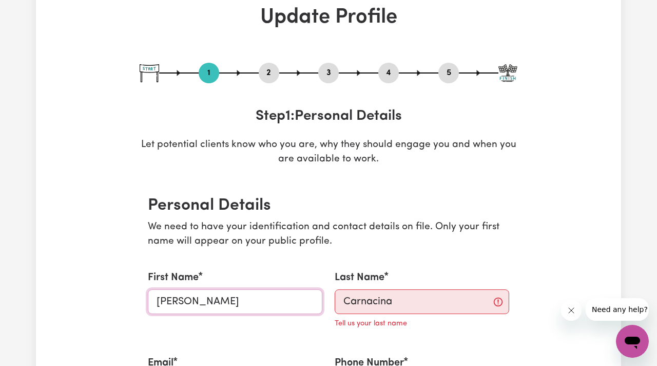
click at [294, 305] on input "[PERSON_NAME]" at bounding box center [235, 301] width 175 height 25
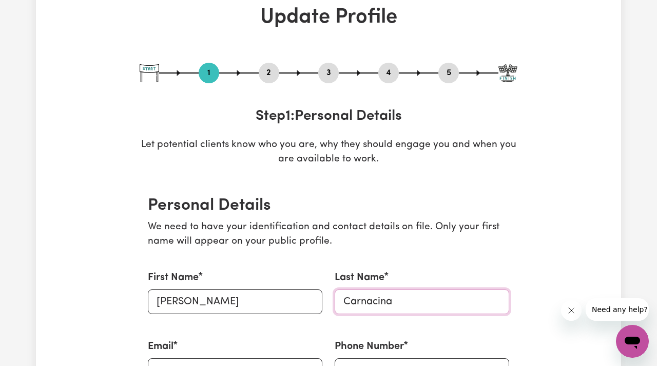
click at [396, 304] on input "Carnacina" at bounding box center [422, 301] width 175 height 25
type input "C"
type input "Carnacina"
click at [444, 332] on div "Phone Number [PHONE_NUMBER]" at bounding box center [422, 360] width 187 height 69
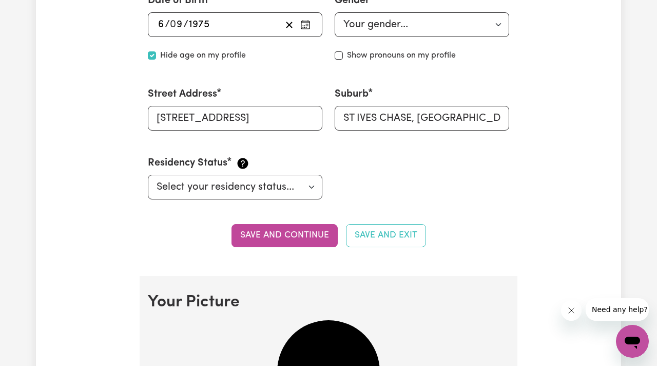
scroll to position [475, 0]
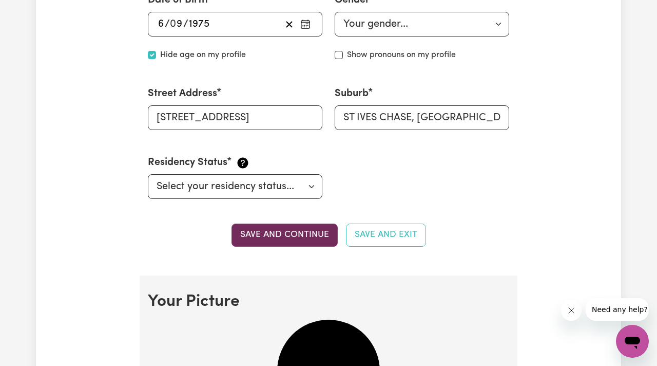
click at [273, 235] on button "Save and continue" at bounding box center [285, 234] width 106 height 23
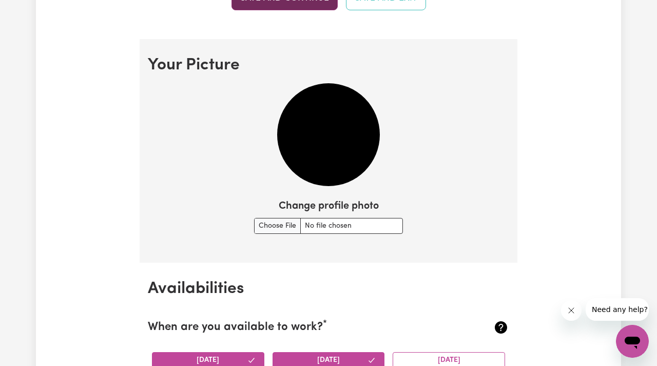
scroll to position [715, 0]
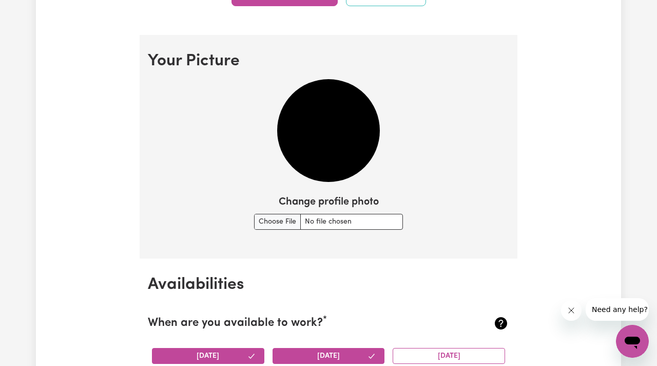
click at [324, 170] on img at bounding box center [328, 130] width 103 height 103
click at [281, 221] on input "Change profile photo" at bounding box center [328, 222] width 149 height 16
type input "C:\fakepath\432B302F-8FAE-4591-9287-9AF30C93F6B8.jpeg"
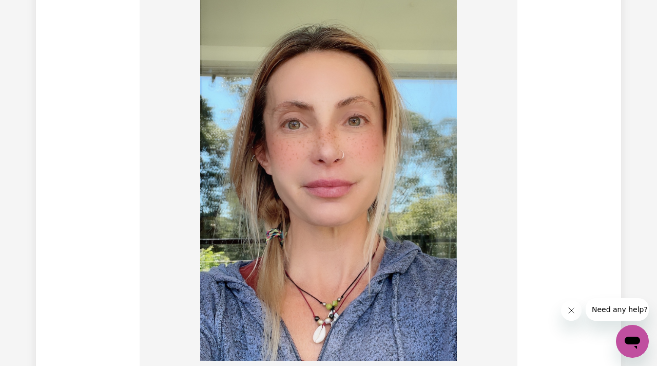
scroll to position [804, 0]
click at [333, 122] on img at bounding box center [328, 173] width 257 height 374
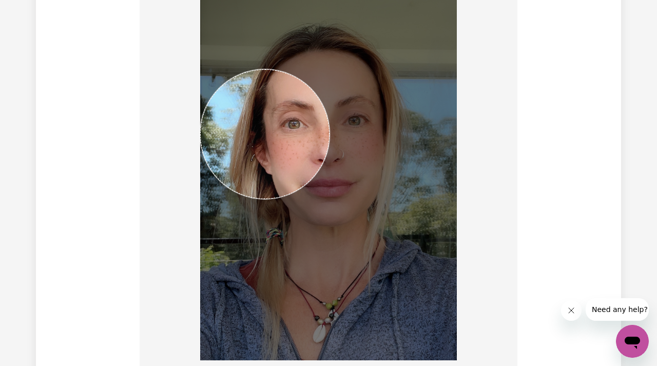
click at [182, 262] on div at bounding box center [329, 175] width 362 height 378
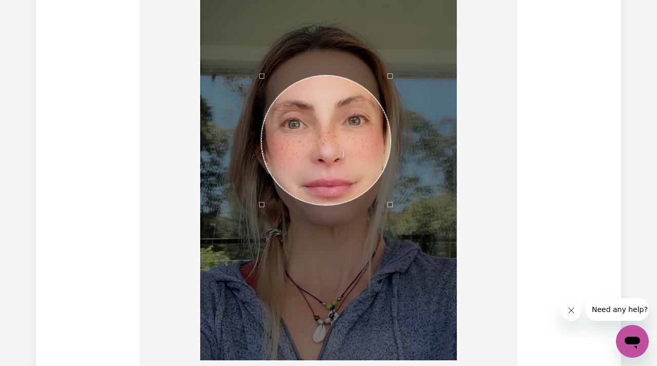
click at [319, 136] on div "Use the arrow keys to move the crop selection area" at bounding box center [325, 139] width 129 height 129
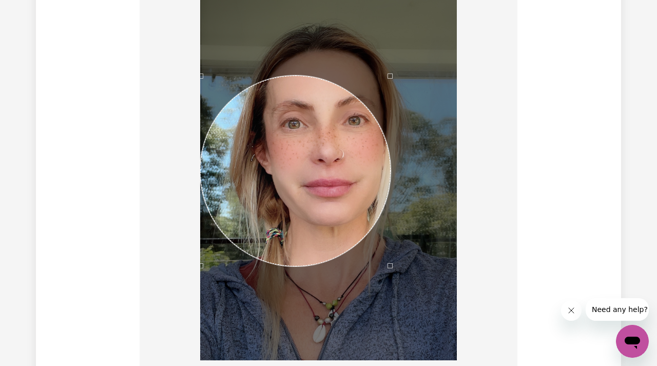
click at [199, 318] on div at bounding box center [329, 175] width 362 height 378
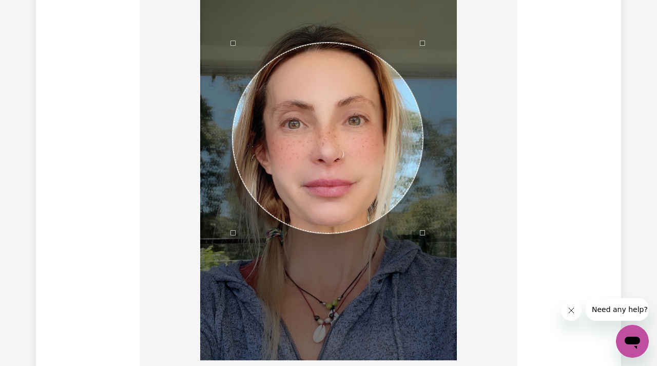
click at [300, 173] on div "Use the arrow keys to move the crop selection area" at bounding box center [328, 138] width 191 height 191
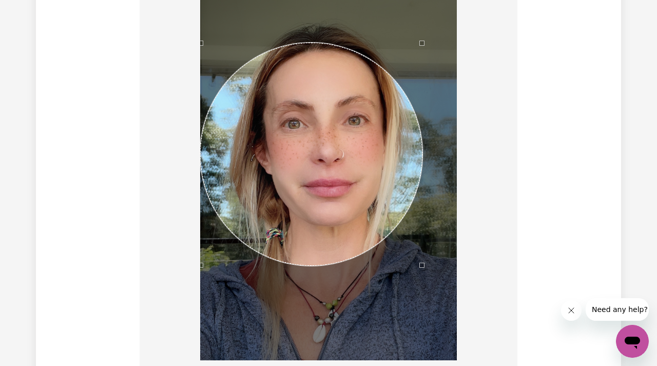
click at [196, 332] on div at bounding box center [329, 175] width 362 height 378
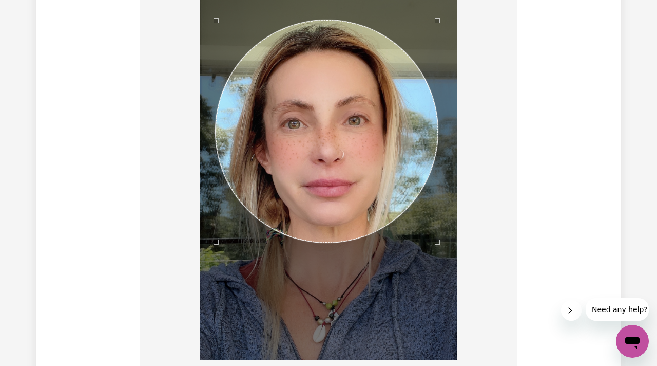
click at [322, 155] on div "Use the arrow keys to move the crop selection area" at bounding box center [327, 131] width 222 height 222
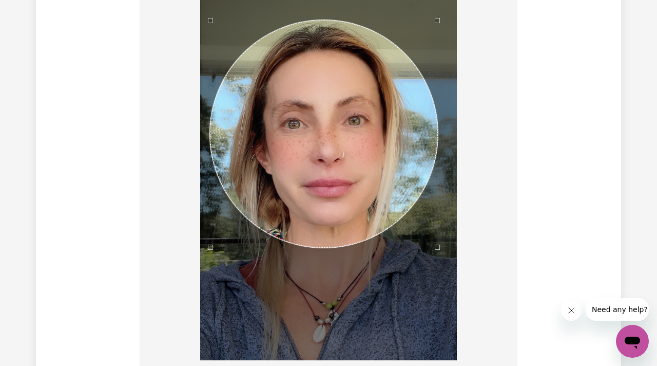
click at [211, 301] on div at bounding box center [328, 173] width 257 height 374
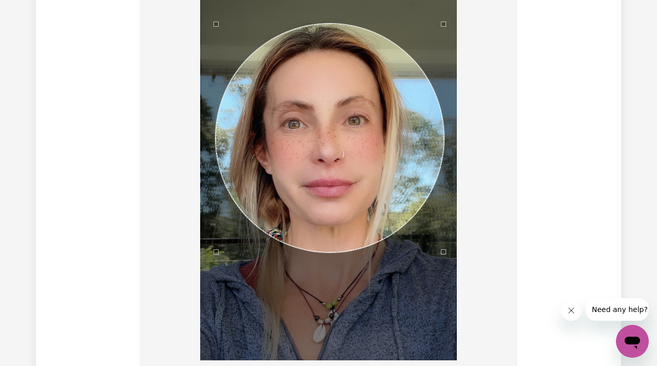
click at [320, 163] on div "Use the arrow keys to move the crop selection area" at bounding box center [330, 138] width 229 height 229
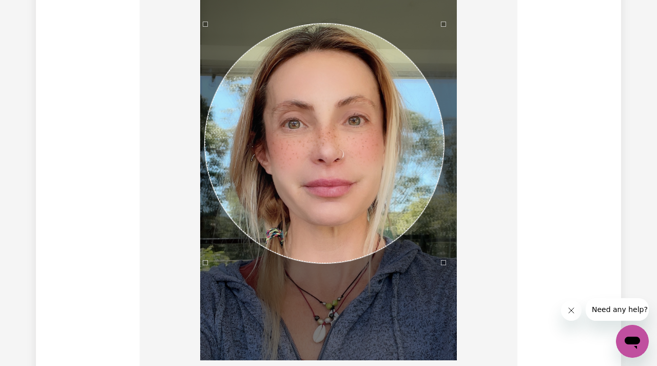
click at [206, 340] on div at bounding box center [328, 173] width 257 height 374
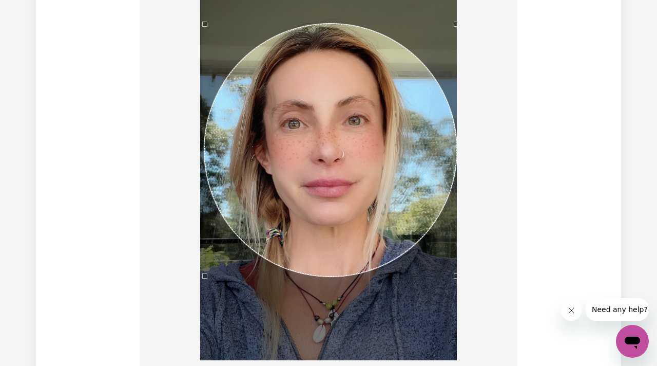
click at [469, 280] on div at bounding box center [329, 175] width 362 height 378
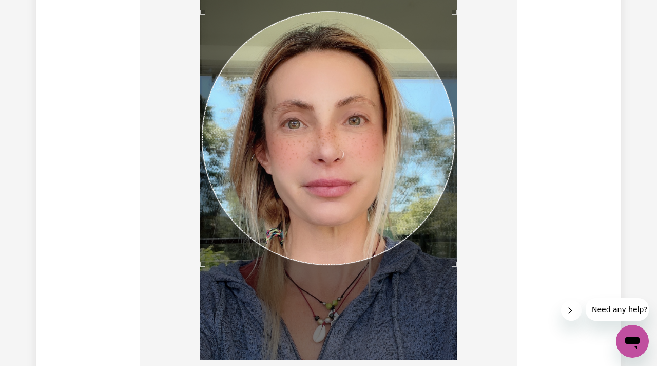
click at [320, 173] on div "Use the arrow keys to move the crop selection area" at bounding box center [328, 138] width 253 height 253
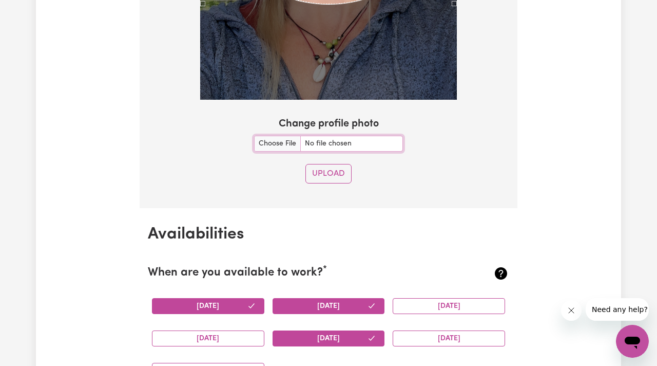
scroll to position [1065, 0]
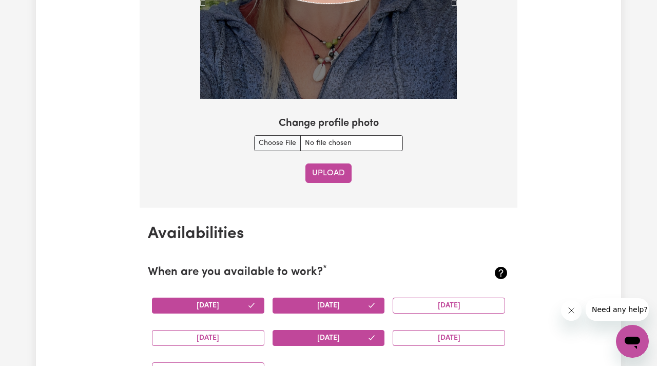
click at [331, 178] on button "Upload" at bounding box center [329, 173] width 46 height 20
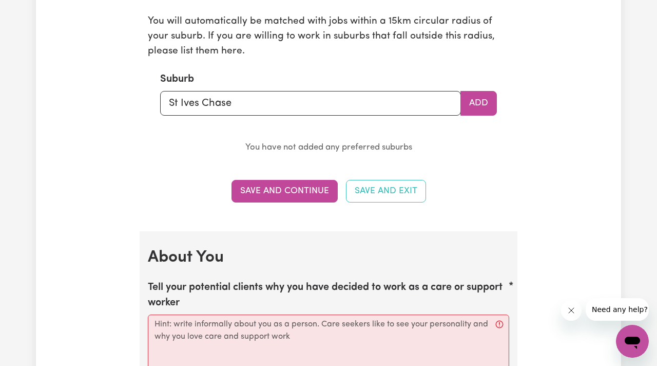
scroll to position [1196, 0]
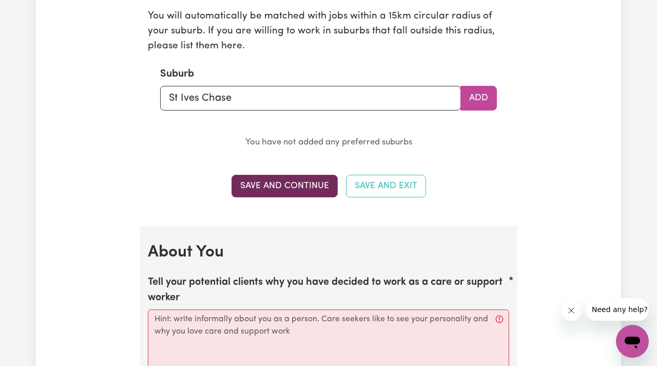
click at [289, 182] on button "Save and Continue" at bounding box center [285, 186] width 106 height 23
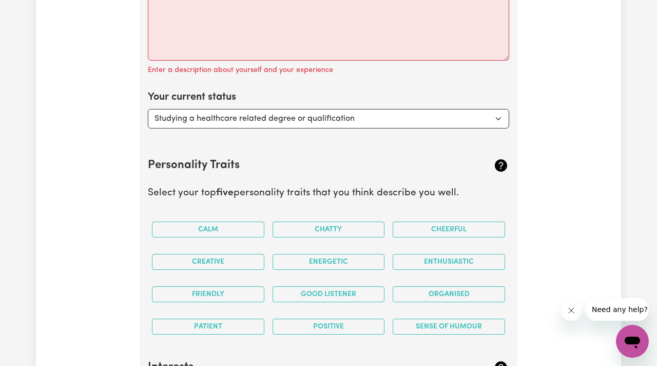
scroll to position [1587, 0]
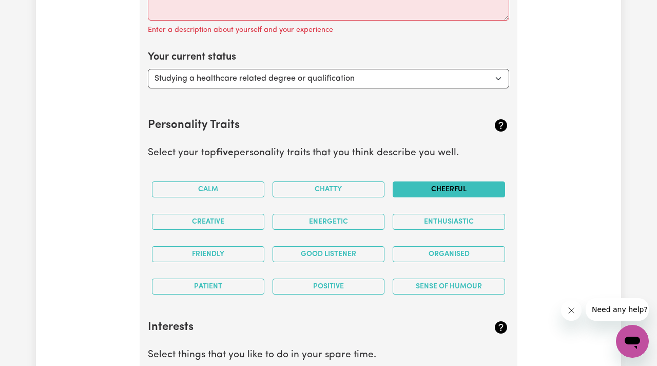
click at [423, 188] on button "Cheerful" at bounding box center [449, 189] width 112 height 16
click at [217, 219] on button "Creative" at bounding box center [208, 222] width 112 height 16
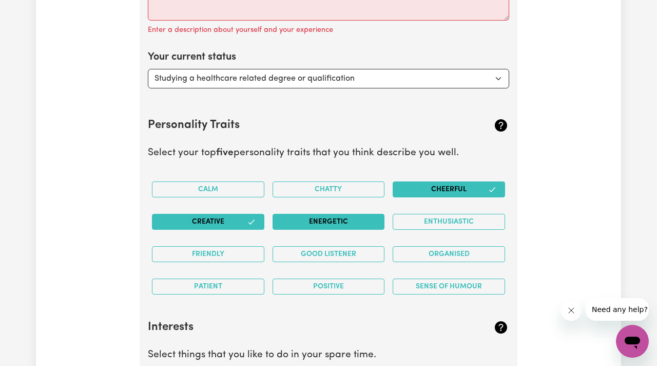
click at [335, 222] on button "Energetic" at bounding box center [329, 222] width 112 height 16
click at [454, 218] on button "Enthusiastic" at bounding box center [449, 222] width 112 height 16
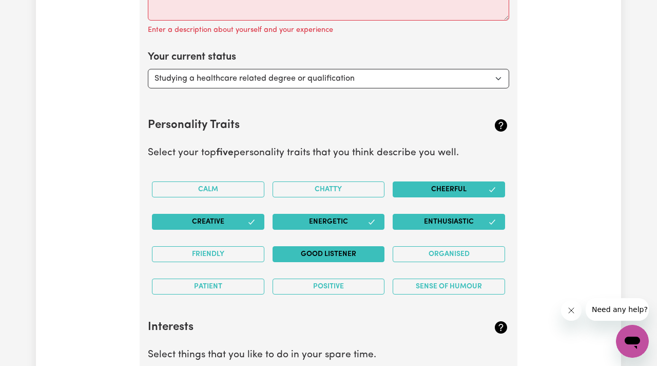
click at [345, 254] on button "Good Listener" at bounding box center [329, 254] width 112 height 16
click at [362, 220] on button "Energetic" at bounding box center [329, 222] width 112 height 16
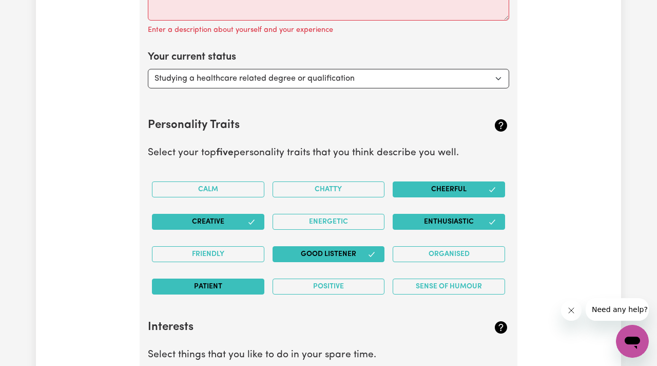
click at [227, 285] on button "Patient" at bounding box center [208, 286] width 112 height 16
click at [330, 285] on button "Positive" at bounding box center [329, 286] width 112 height 16
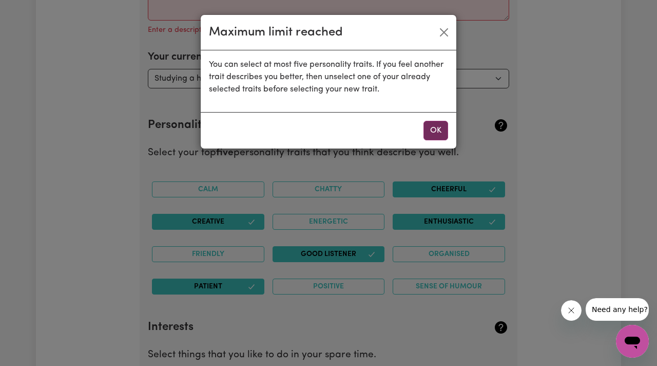
click at [442, 134] on button "OK" at bounding box center [436, 131] width 25 height 20
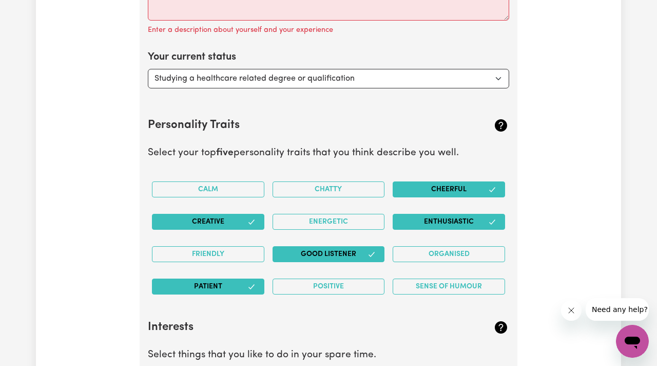
click at [449, 187] on button "Cheerful" at bounding box center [449, 189] width 112 height 16
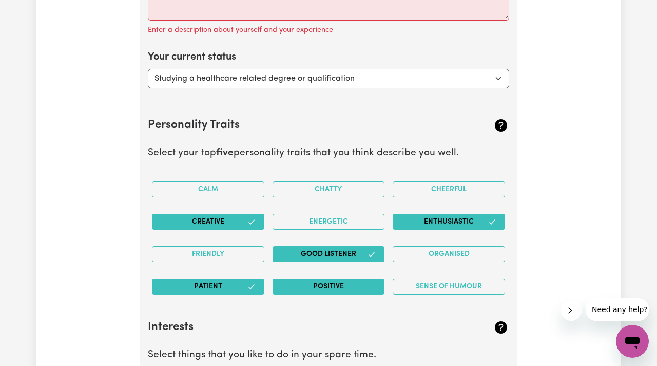
click at [318, 287] on button "Positive" at bounding box center [329, 286] width 112 height 16
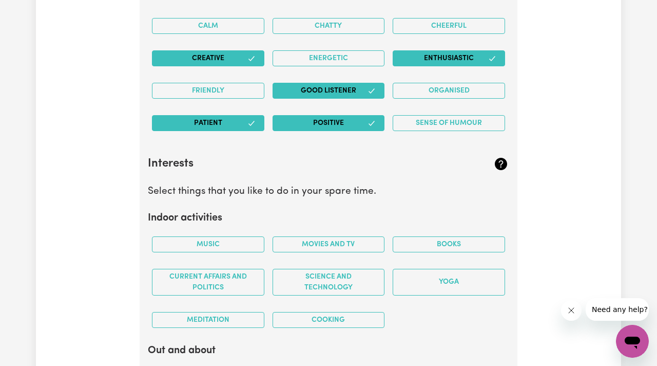
scroll to position [1766, 0]
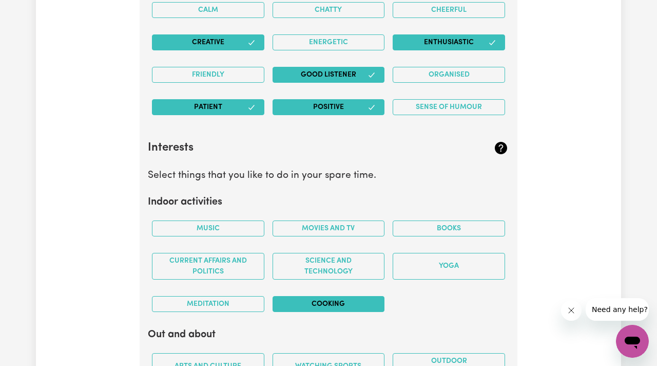
click at [320, 305] on button "Cooking" at bounding box center [329, 304] width 112 height 16
click at [230, 228] on button "Music" at bounding box center [208, 228] width 112 height 16
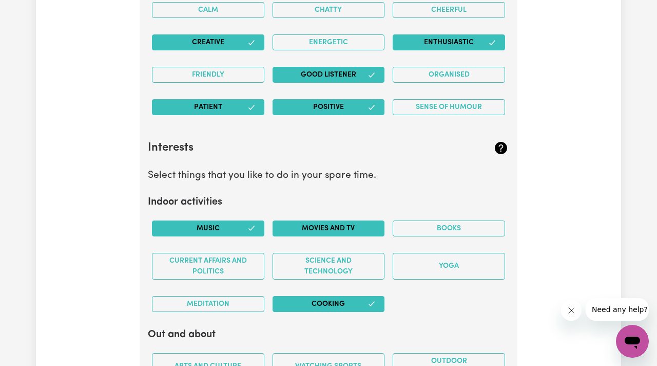
click at [320, 226] on button "Movies and TV" at bounding box center [329, 228] width 112 height 16
click at [420, 228] on button "Books" at bounding box center [449, 228] width 112 height 16
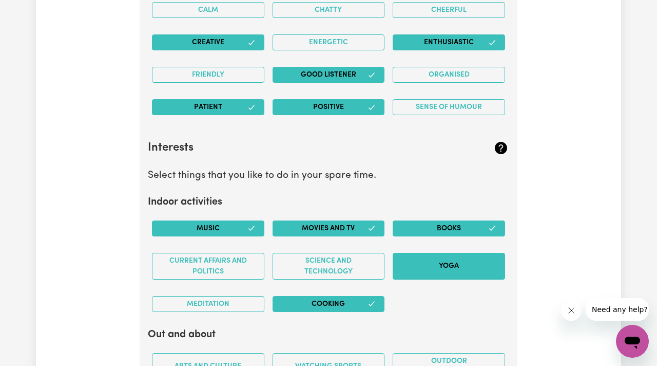
click at [421, 270] on button "Yoga" at bounding box center [449, 266] width 112 height 27
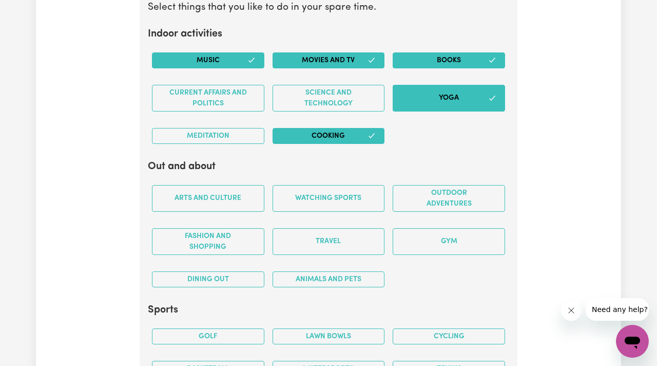
scroll to position [1946, 0]
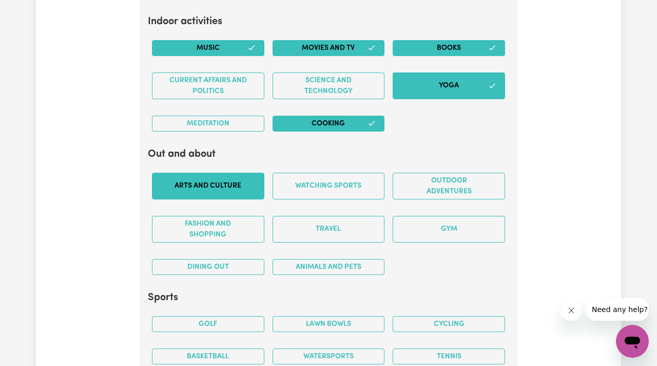
click at [248, 187] on button "Arts and Culture" at bounding box center [208, 186] width 112 height 27
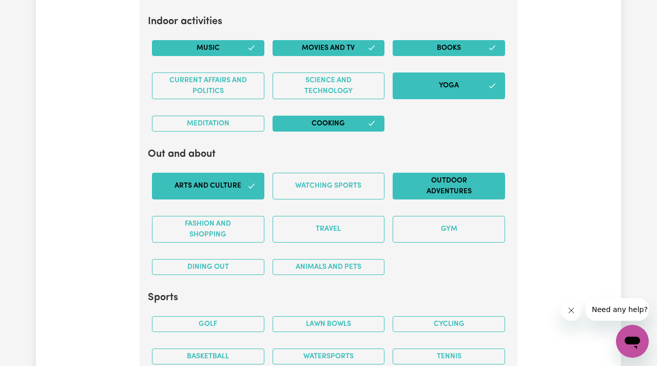
click at [444, 186] on button "Outdoor adventures" at bounding box center [449, 186] width 112 height 27
click at [336, 264] on button "Animals and pets" at bounding box center [329, 267] width 112 height 16
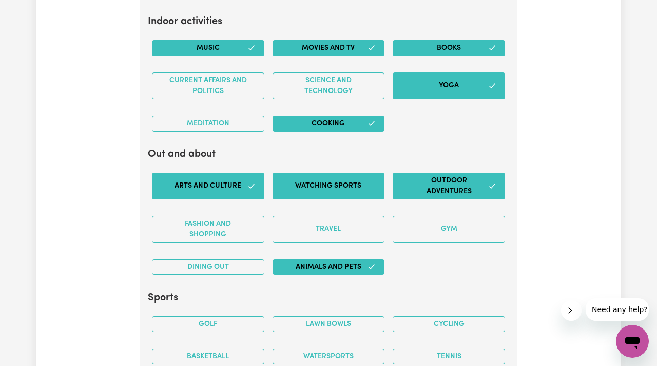
click at [327, 187] on button "Watching sports" at bounding box center [329, 186] width 112 height 27
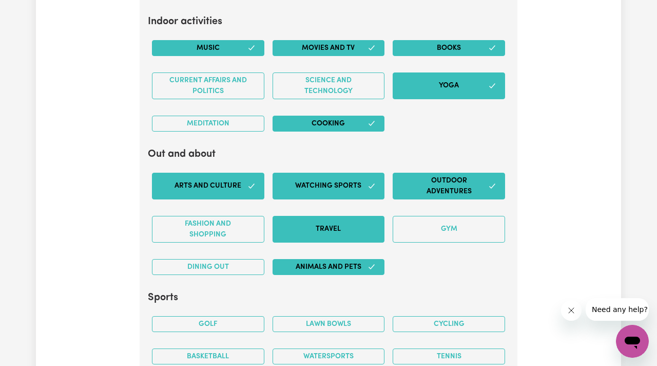
click at [325, 232] on button "Travel" at bounding box center [329, 229] width 112 height 27
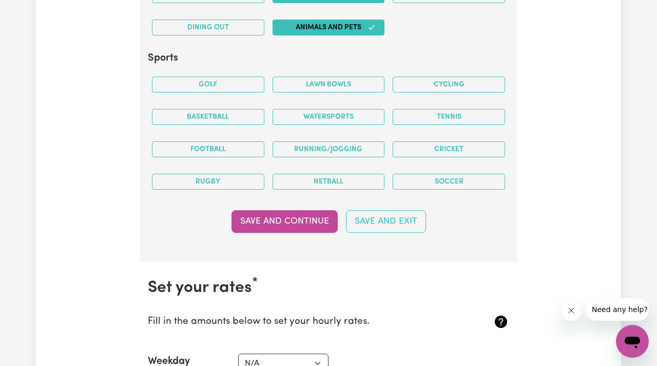
scroll to position [2186, 0]
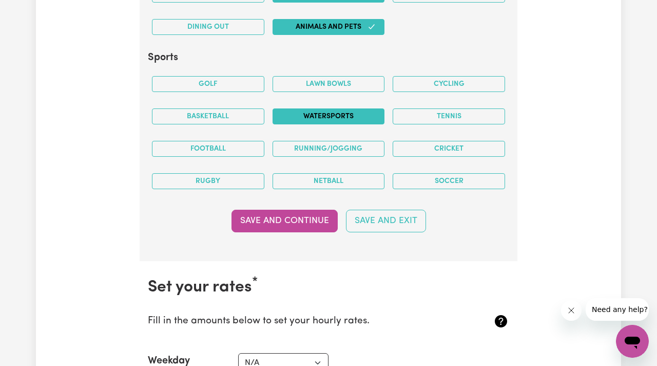
click at [329, 113] on button "Watersports" at bounding box center [329, 116] width 112 height 16
click at [237, 147] on button "Football" at bounding box center [208, 149] width 112 height 16
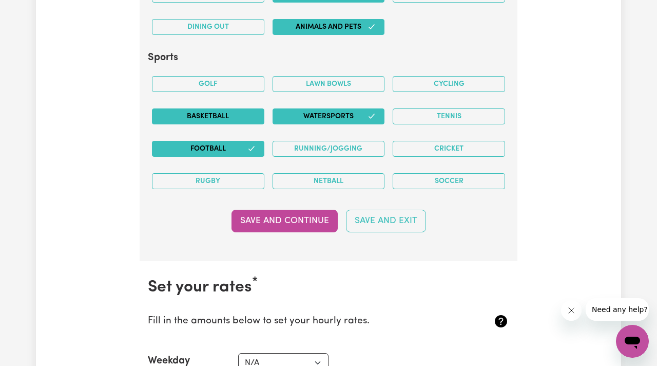
click at [220, 118] on button "Basketball" at bounding box center [208, 116] width 112 height 16
click at [455, 84] on button "Cycling" at bounding box center [449, 84] width 112 height 16
click at [225, 146] on button "Football" at bounding box center [208, 149] width 112 height 16
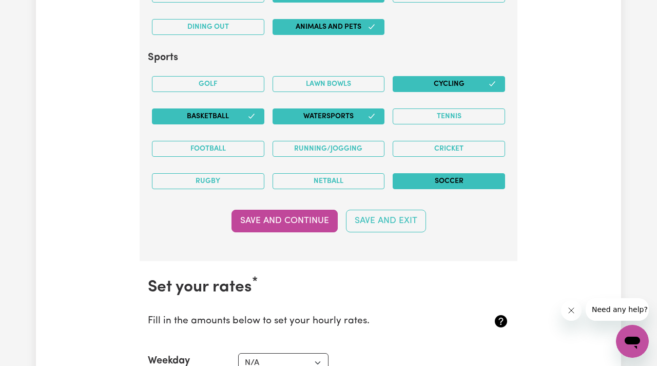
click at [468, 182] on button "Soccer" at bounding box center [449, 181] width 112 height 16
click at [284, 223] on button "Save and Continue" at bounding box center [285, 221] width 106 height 23
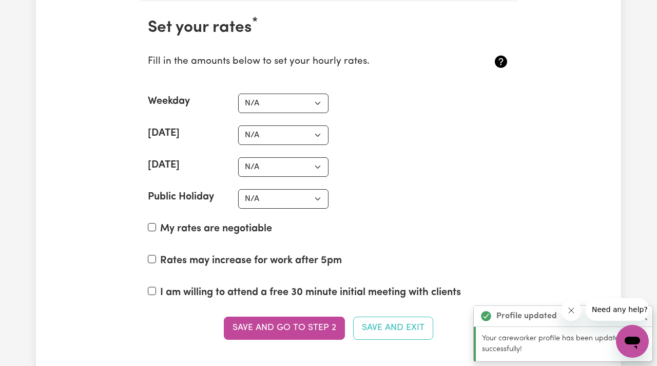
scroll to position [2447, 0]
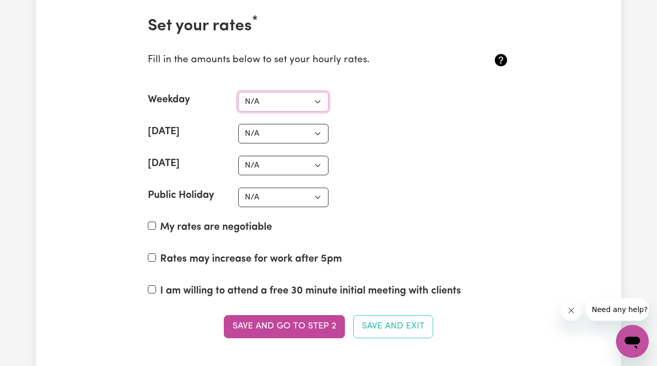
click at [317, 100] on select "N/A $37 $38 $39 $40 $41 $42 $43 $44 $45 $46 $47 $48 $49 $50 $51 $52 $53 $54 $55…" at bounding box center [283, 102] width 90 height 20
click at [316, 99] on select "N/A $37 $38 $39 $40 $41 $42 $43 $44 $45 $46 $47 $48 $49 $50 $51 $52 $53 $54 $55…" at bounding box center [283, 102] width 90 height 20
select select "45"
click at [319, 194] on select "N/A $37 $38 $39 $40 $41 $42 $43 $44 $45 $46 $47 $48 $49 $50 $51 $52 $53 $54 $55…" at bounding box center [283, 197] width 90 height 20
select select "50"
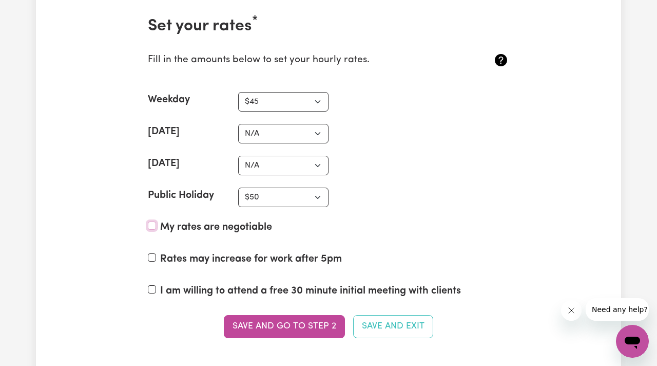
click at [151, 223] on input "My rates are negotiable" at bounding box center [152, 225] width 8 height 8
checkbox input "true"
click at [151, 288] on input "I am willing to attend a free 30 minute initial meeting with clients" at bounding box center [152, 289] width 8 height 8
checkbox input "true"
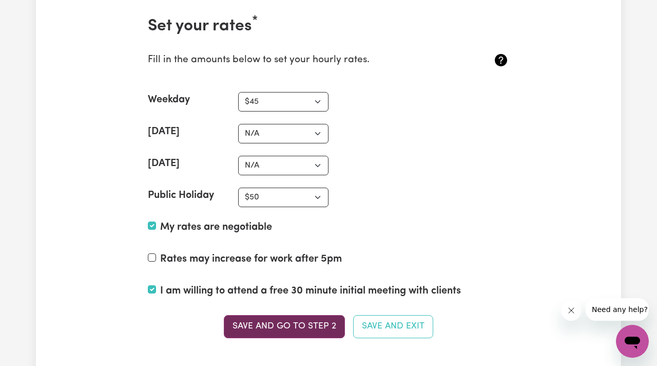
click at [314, 327] on button "Save and go to Step 2" at bounding box center [284, 326] width 121 height 23
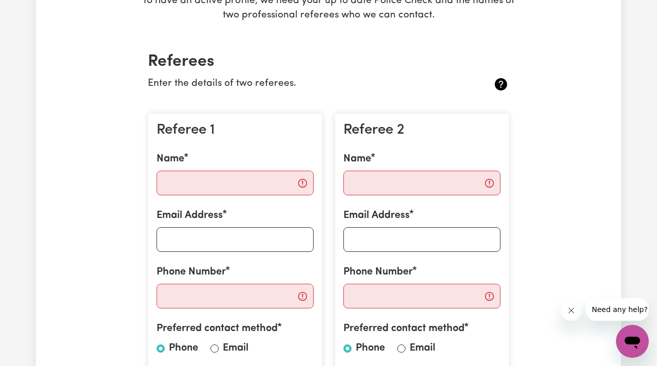
scroll to position [204, 0]
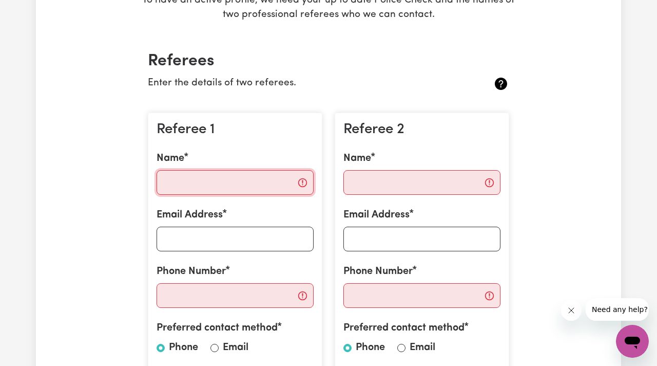
click at [170, 183] on input "Name" at bounding box center [235, 182] width 157 height 25
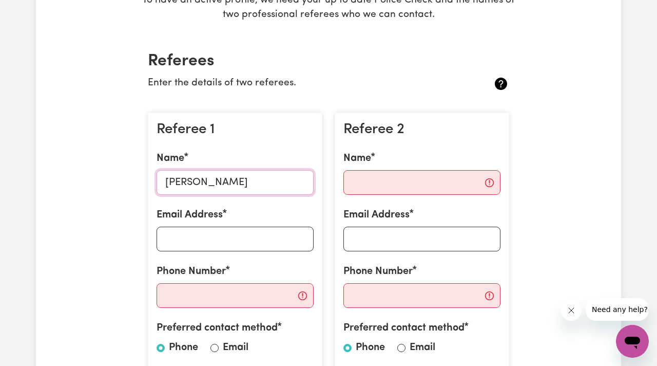
type input "[PERSON_NAME]"
click at [180, 297] on input "Phone Number" at bounding box center [235, 295] width 157 height 25
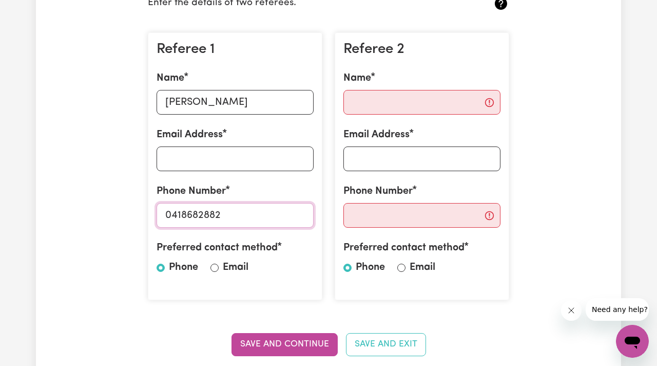
scroll to position [251, 0]
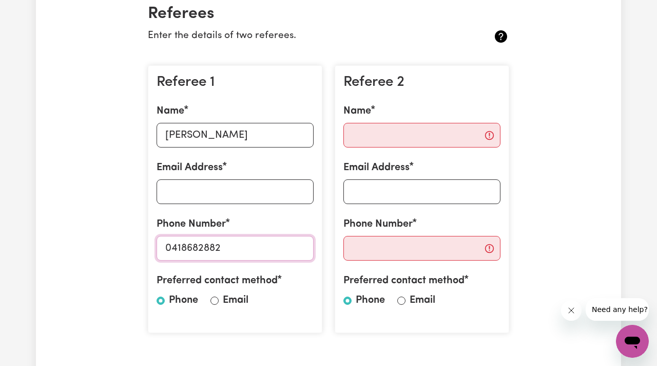
type input "0418682882"
click at [365, 134] on input "Name" at bounding box center [422, 135] width 157 height 25
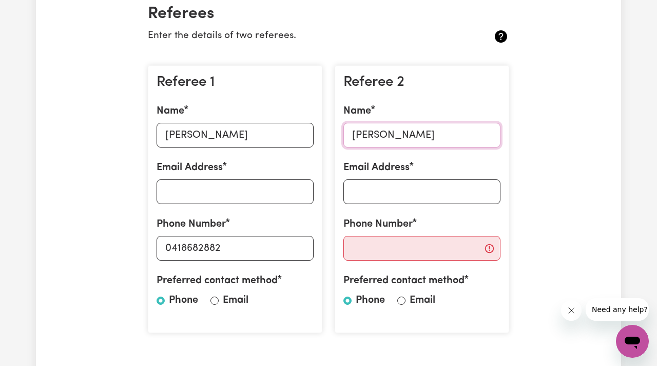
type input "[PERSON_NAME]"
click at [373, 250] on input "Phone Number" at bounding box center [422, 248] width 157 height 25
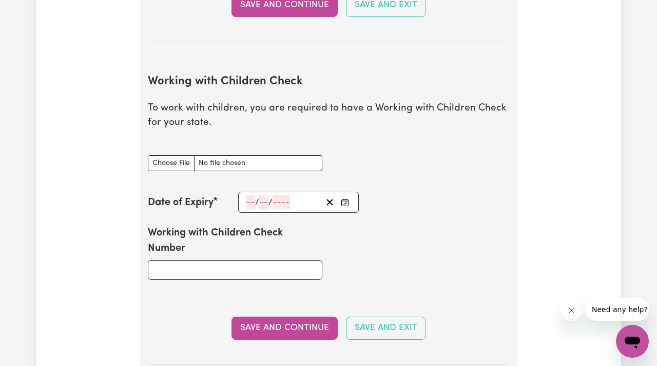
scroll to position [573, 0]
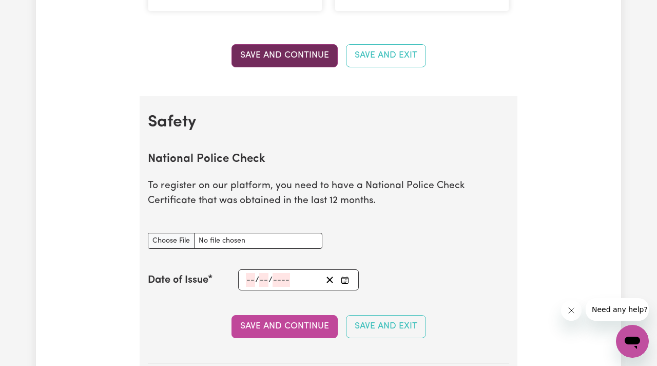
type input "0410478646"
click at [277, 54] on button "Save and Continue" at bounding box center [285, 55] width 106 height 23
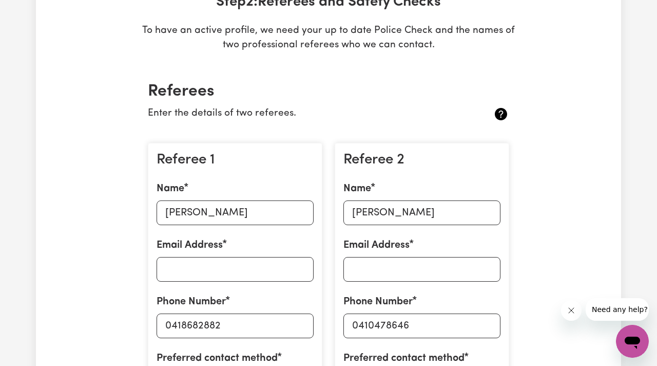
scroll to position [0, 0]
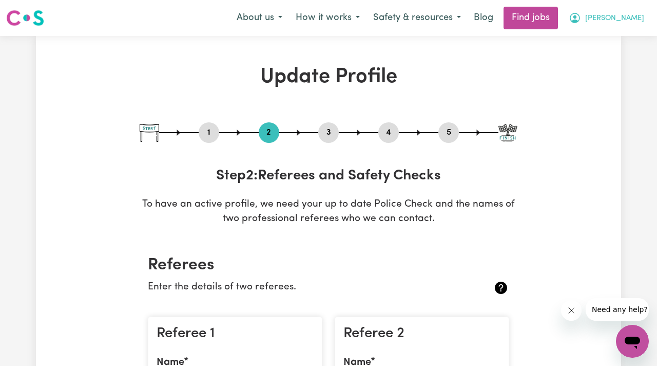
click at [622, 20] on span "[PERSON_NAME]" at bounding box center [614, 18] width 59 height 11
click at [605, 39] on link "My Account" at bounding box center [610, 40] width 81 height 20
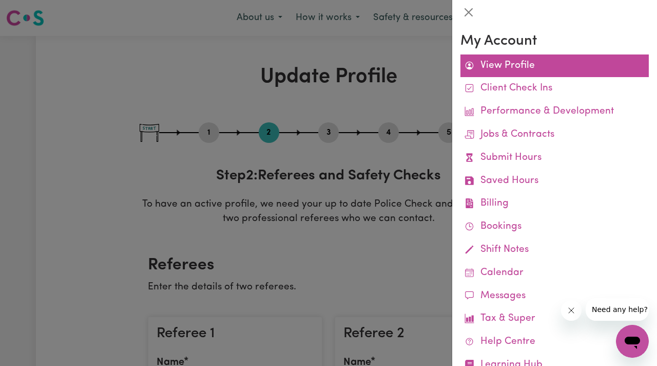
click at [512, 63] on link "View Profile" at bounding box center [555, 65] width 188 height 23
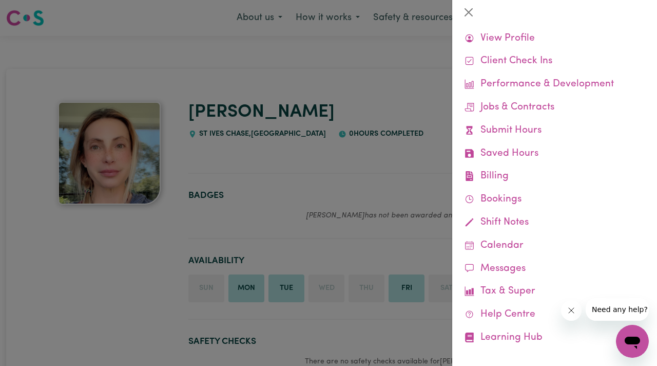
scroll to position [35, 0]
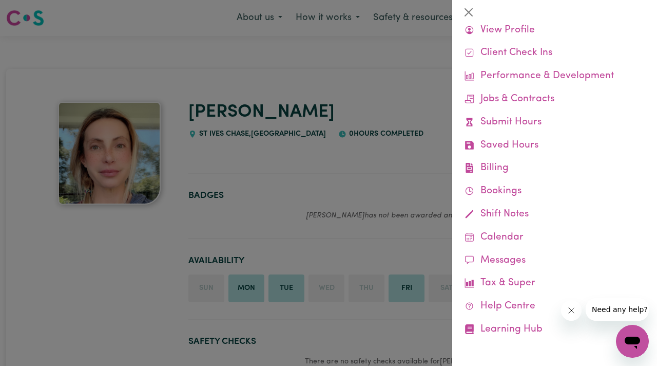
click at [296, 199] on div at bounding box center [328, 183] width 657 height 366
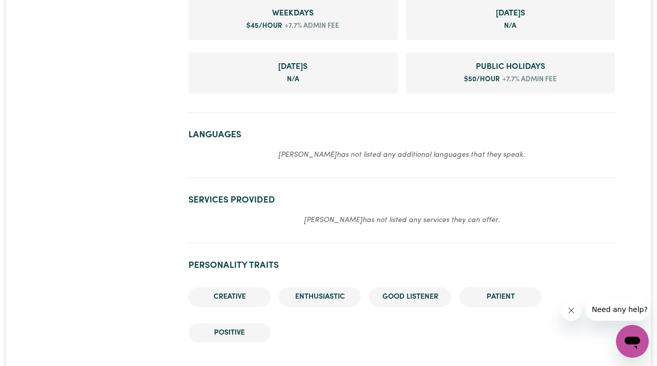
scroll to position [0, 0]
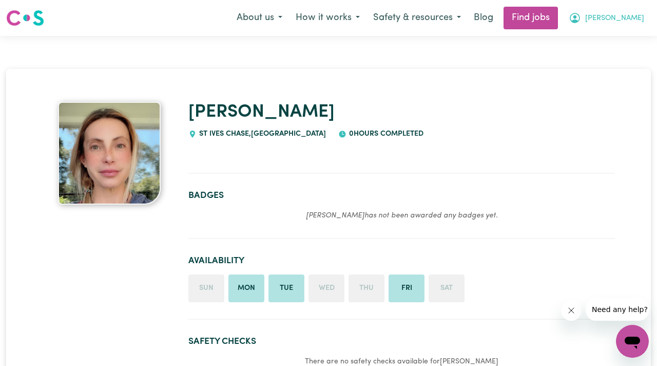
click at [624, 18] on span "[PERSON_NAME]" at bounding box center [614, 18] width 59 height 11
click at [601, 40] on link "My Account" at bounding box center [610, 40] width 81 height 20
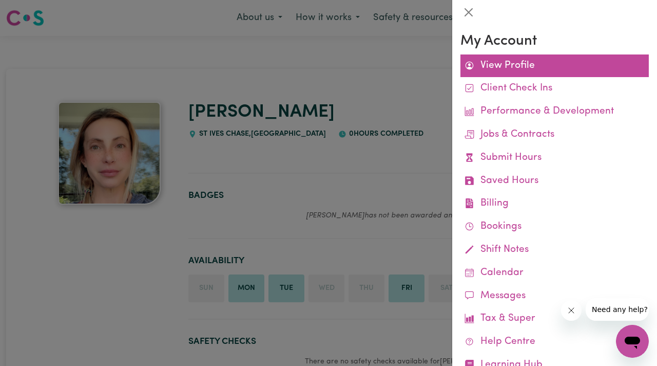
click at [515, 63] on link "View Profile" at bounding box center [555, 65] width 188 height 23
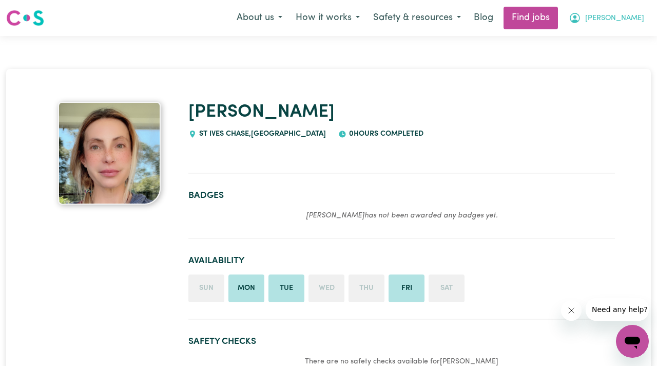
click at [633, 20] on span "[PERSON_NAME]" at bounding box center [614, 18] width 59 height 11
click at [610, 39] on link "My Account" at bounding box center [610, 40] width 81 height 20
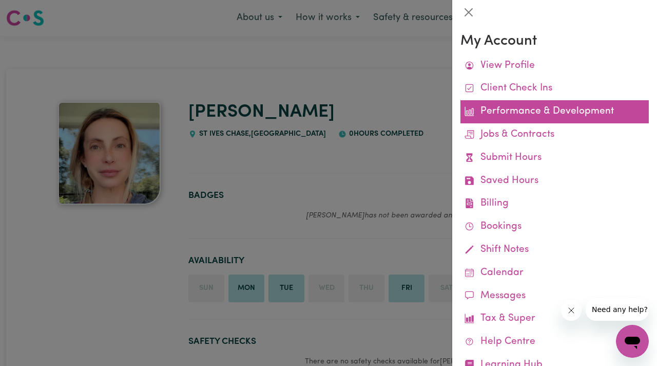
click at [578, 109] on link "Performance & Development" at bounding box center [555, 111] width 188 height 23
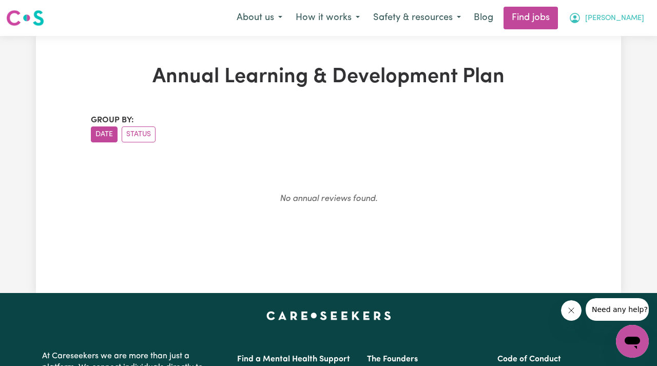
click at [627, 18] on span "[PERSON_NAME]" at bounding box center [614, 18] width 59 height 11
click at [607, 42] on link "My Account" at bounding box center [610, 40] width 81 height 20
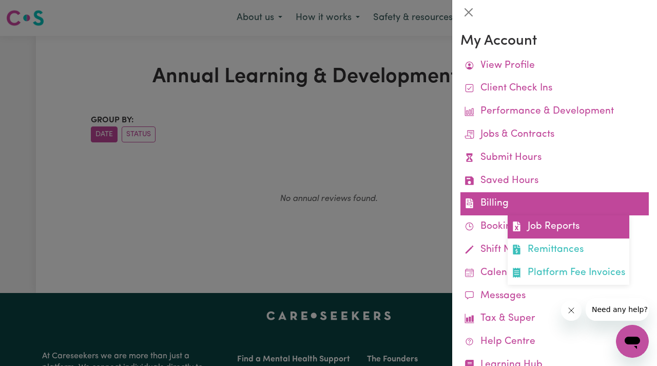
scroll to position [1, 0]
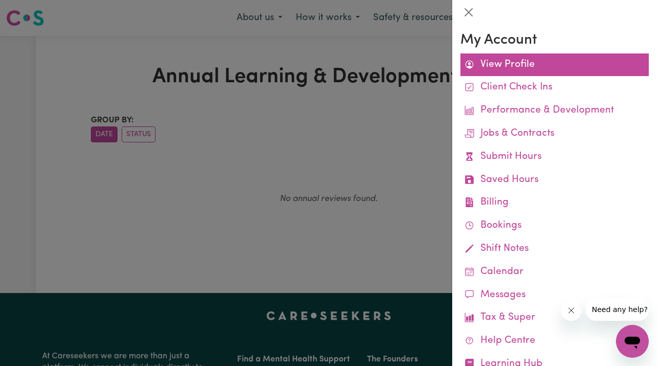
click at [509, 65] on link "View Profile" at bounding box center [555, 64] width 188 height 23
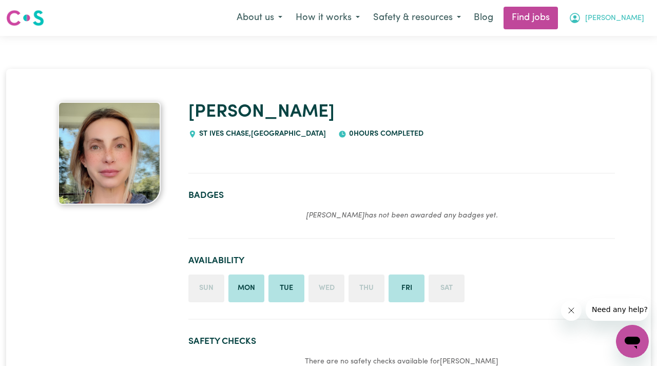
click at [625, 19] on span "[PERSON_NAME]" at bounding box center [614, 18] width 59 height 11
click at [600, 56] on link "My Dashboard" at bounding box center [610, 59] width 81 height 20
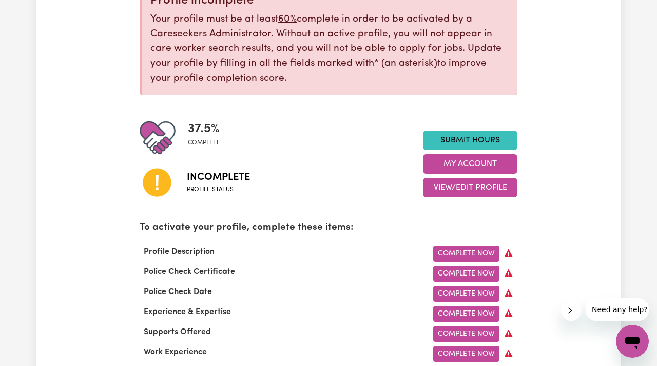
scroll to position [154, 0]
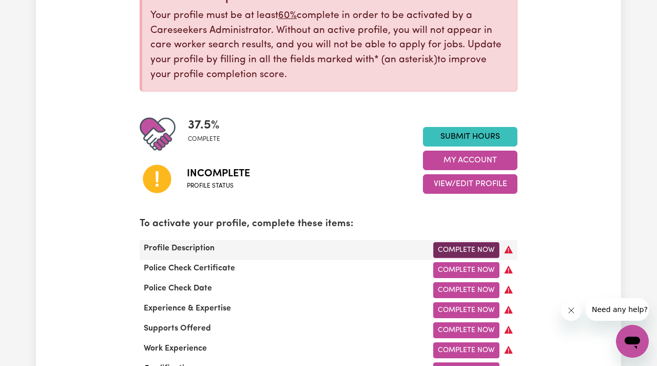
click at [438, 245] on link "Complete Now" at bounding box center [466, 250] width 66 height 16
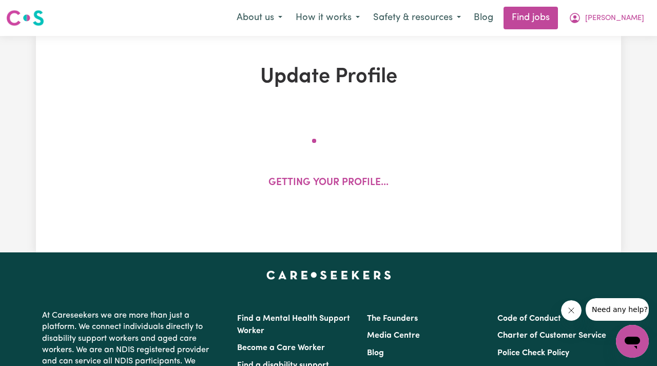
select select "[DEMOGRAPHIC_DATA]"
select select "[DEMOGRAPHIC_DATA] Citizen"
select select "Studying a healthcare related degree or qualification"
select select "45"
select select "50"
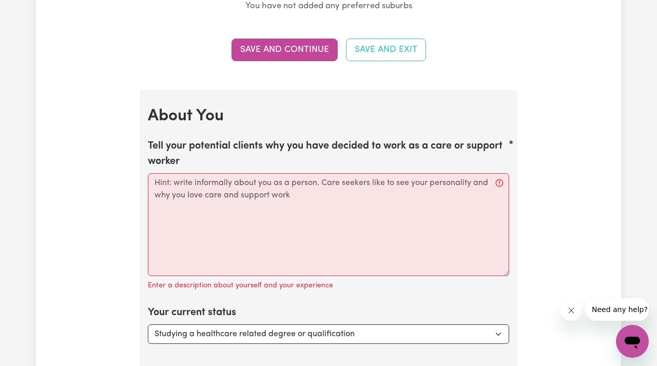
scroll to position [1332, 0]
click at [497, 330] on select "Select... Studying a healthcare related degree or qualification Studying a non-…" at bounding box center [329, 334] width 362 height 20
select select "Looking for extra work to fill my week and/or weekends"
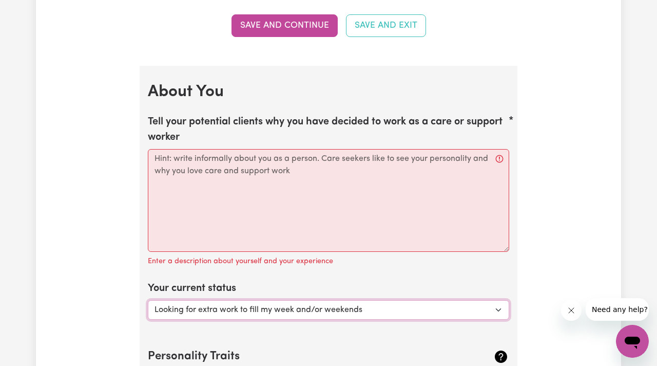
scroll to position [1353, 0]
